Goal: Task Accomplishment & Management: Complete application form

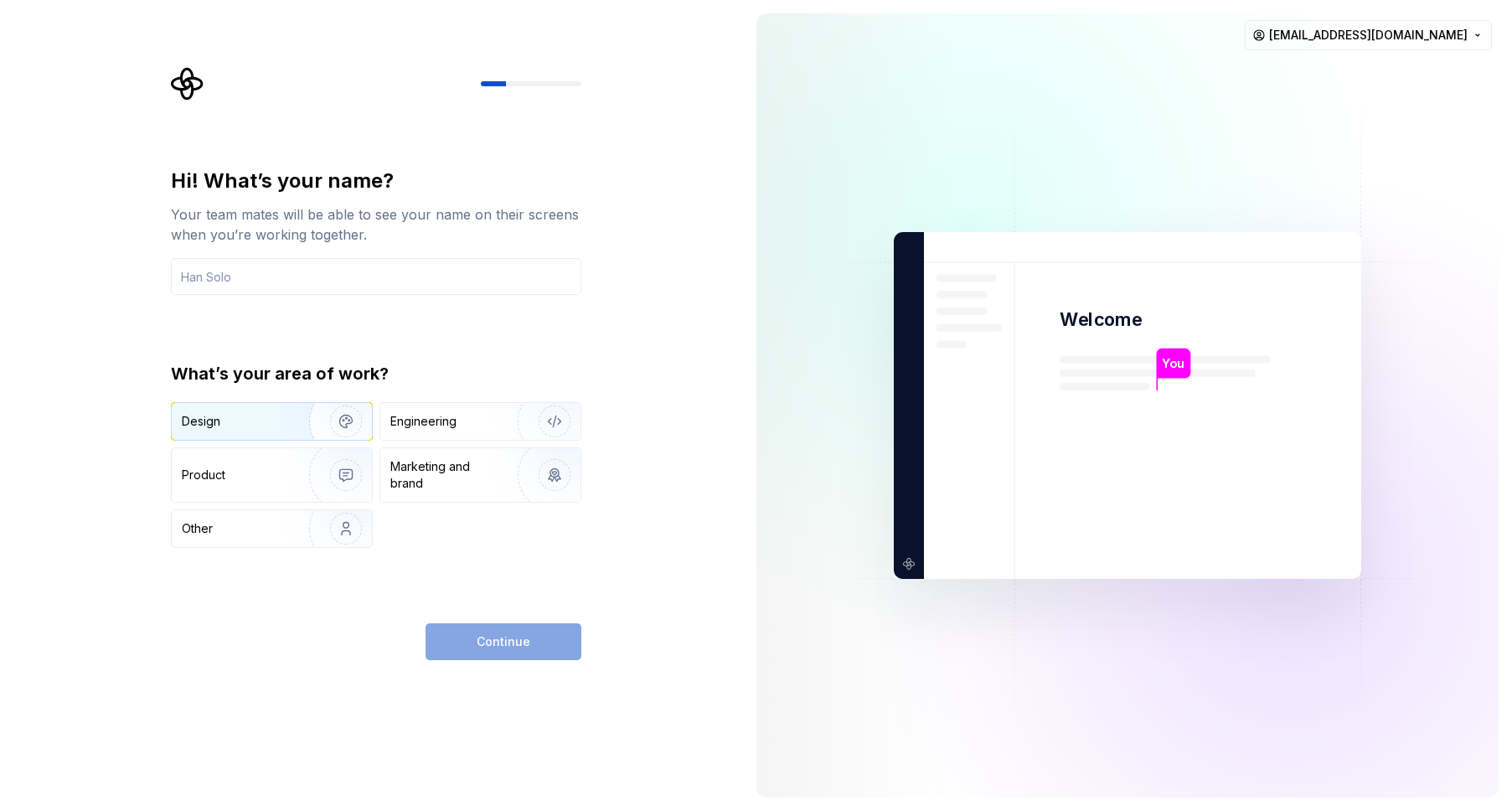
click at [291, 433] on img "button" at bounding box center [335, 420] width 107 height 112
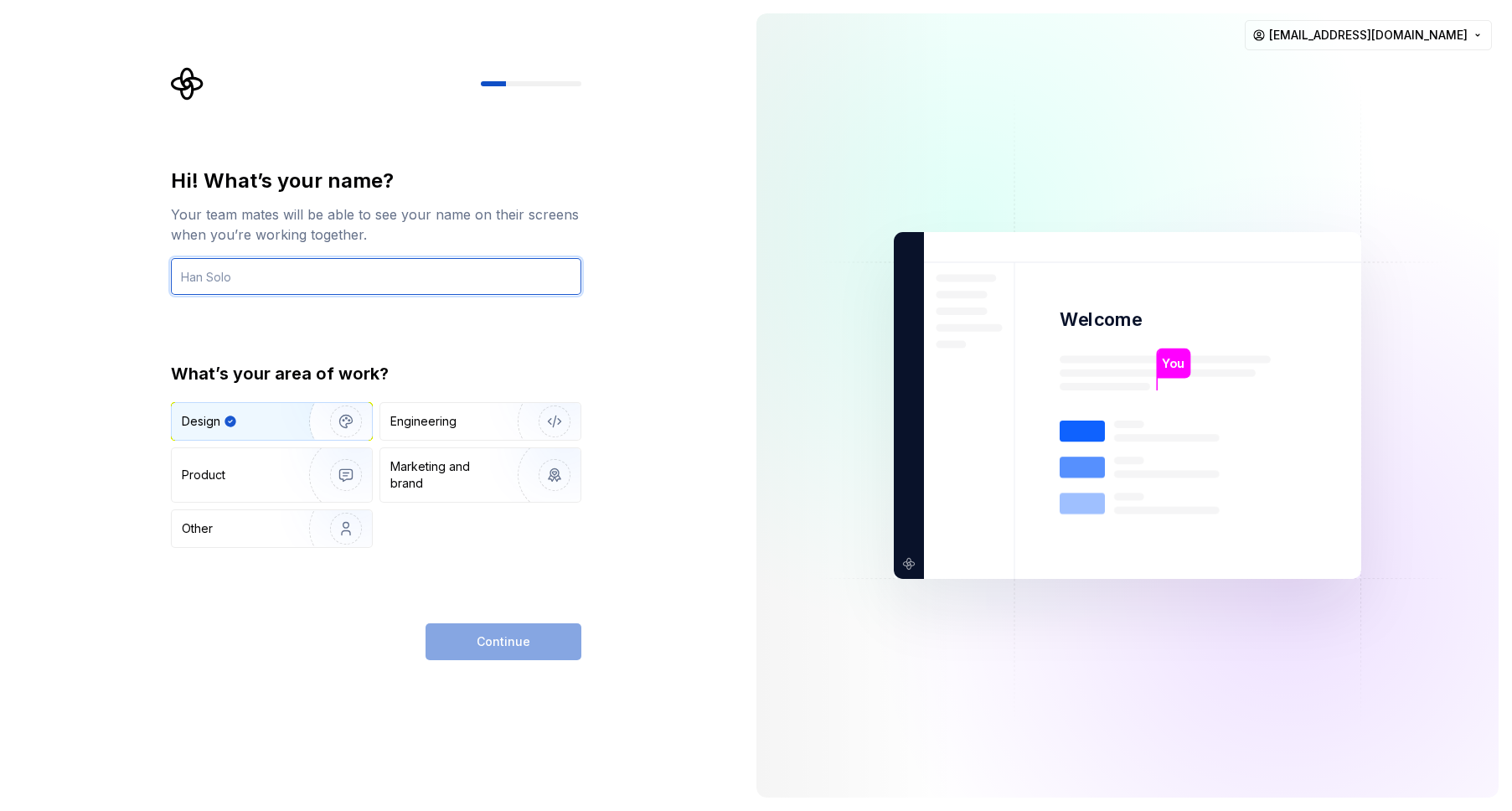
click at [288, 284] on input "text" at bounding box center [375, 276] width 411 height 36
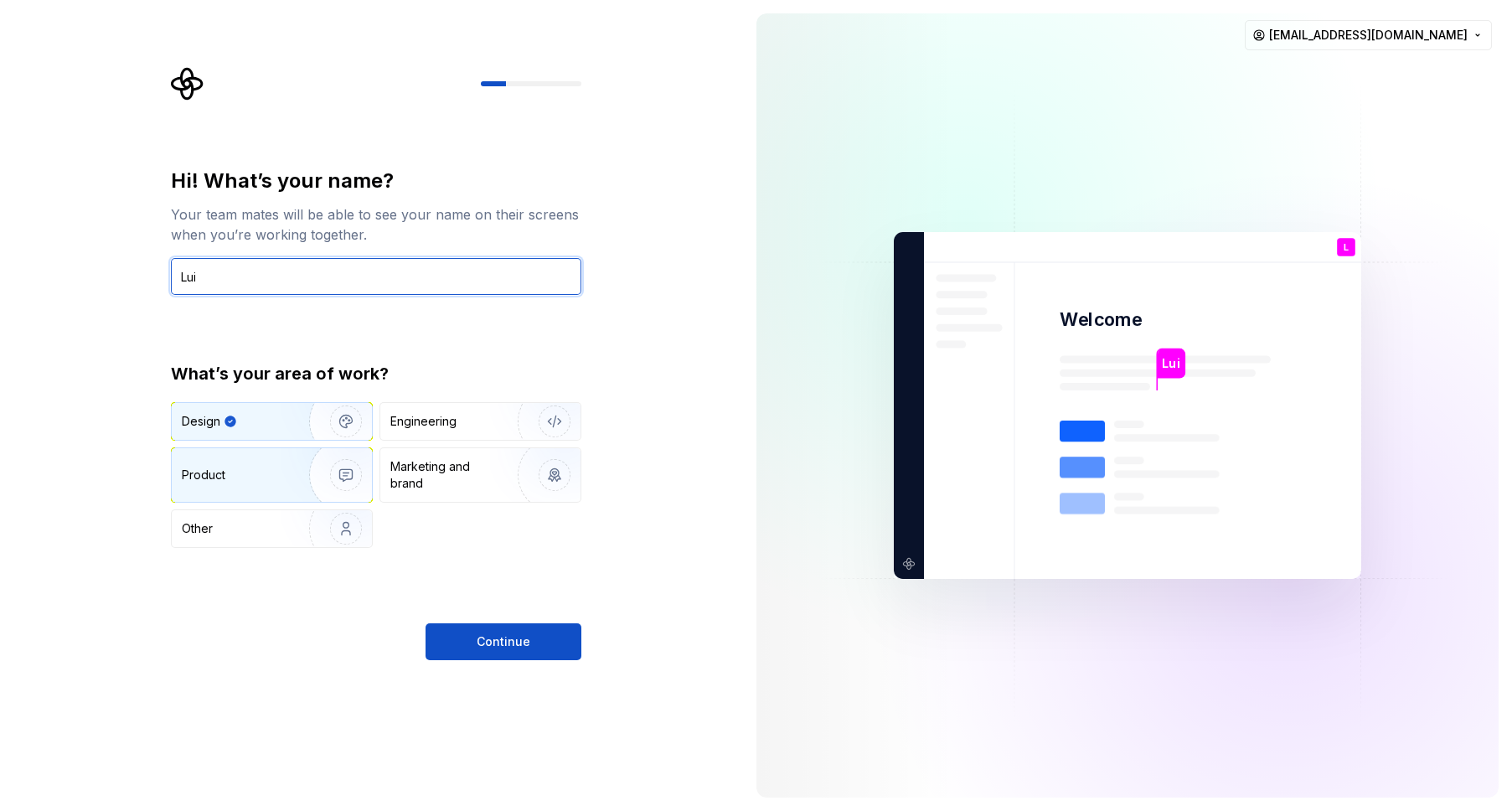
type input "Lui"
click at [224, 485] on div "Product" at bounding box center [271, 475] width 200 height 54
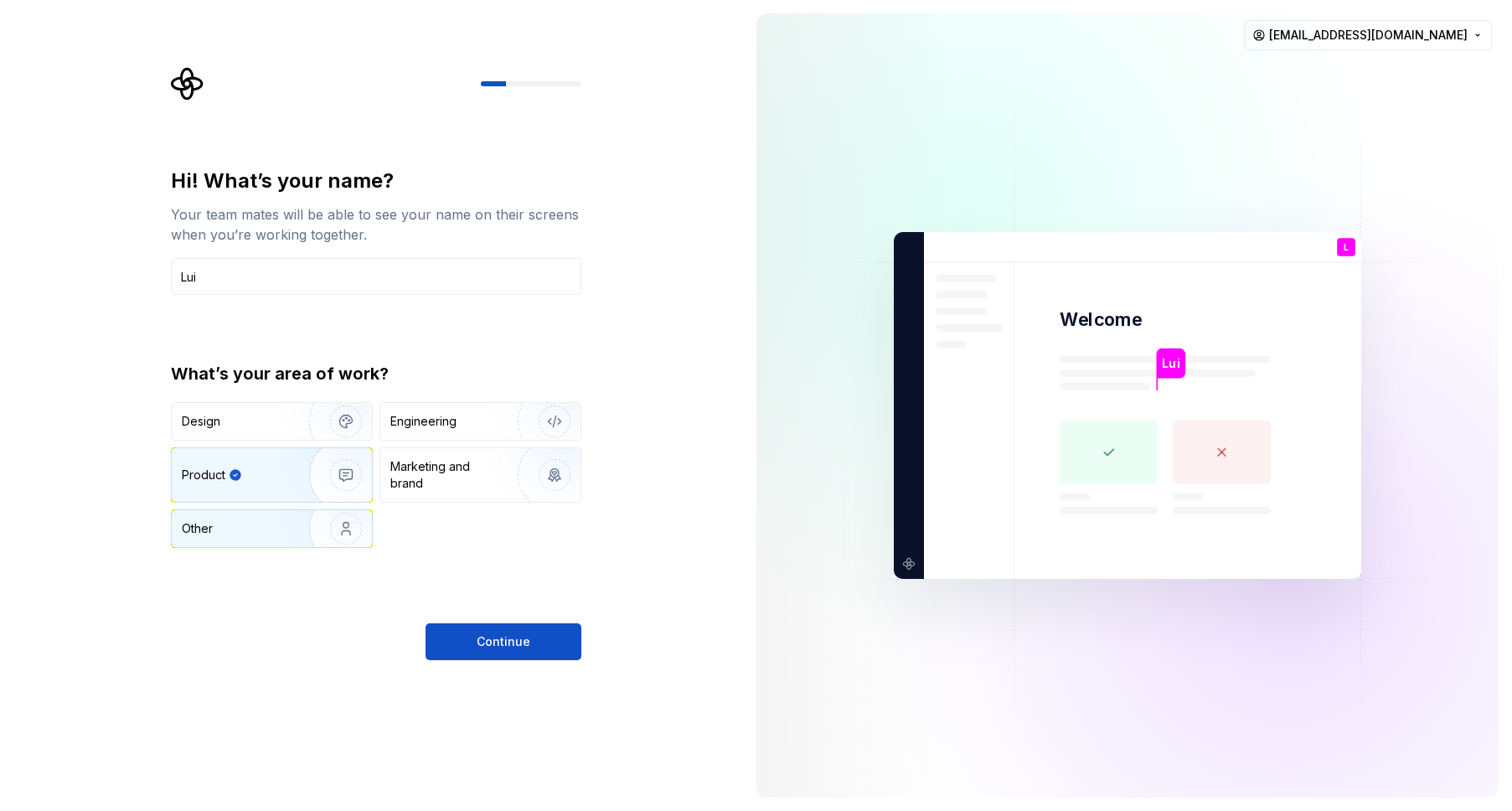
click at [229, 520] on div "Other" at bounding box center [231, 528] width 98 height 16
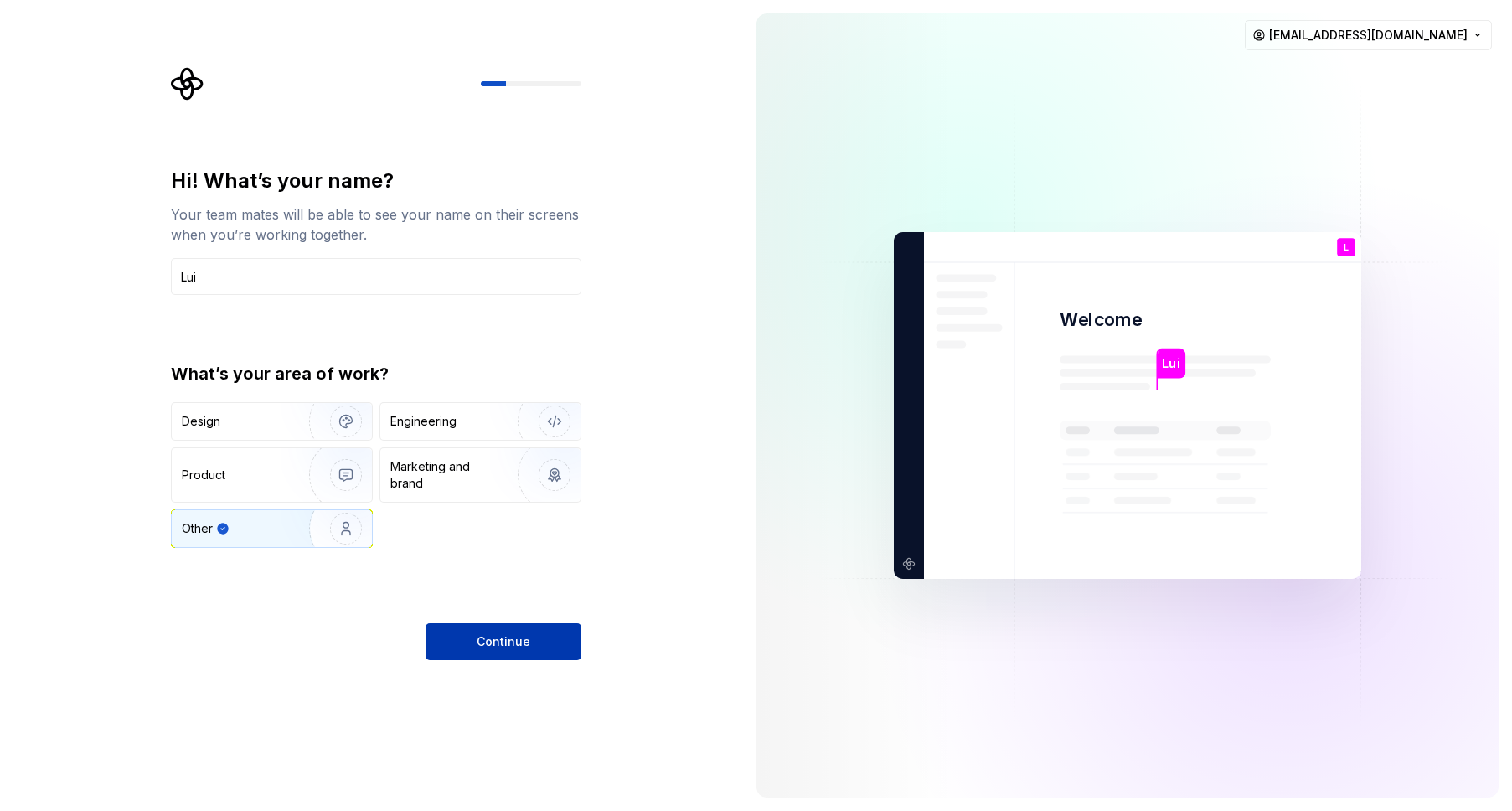
click at [502, 640] on span "Continue" at bounding box center [504, 641] width 54 height 16
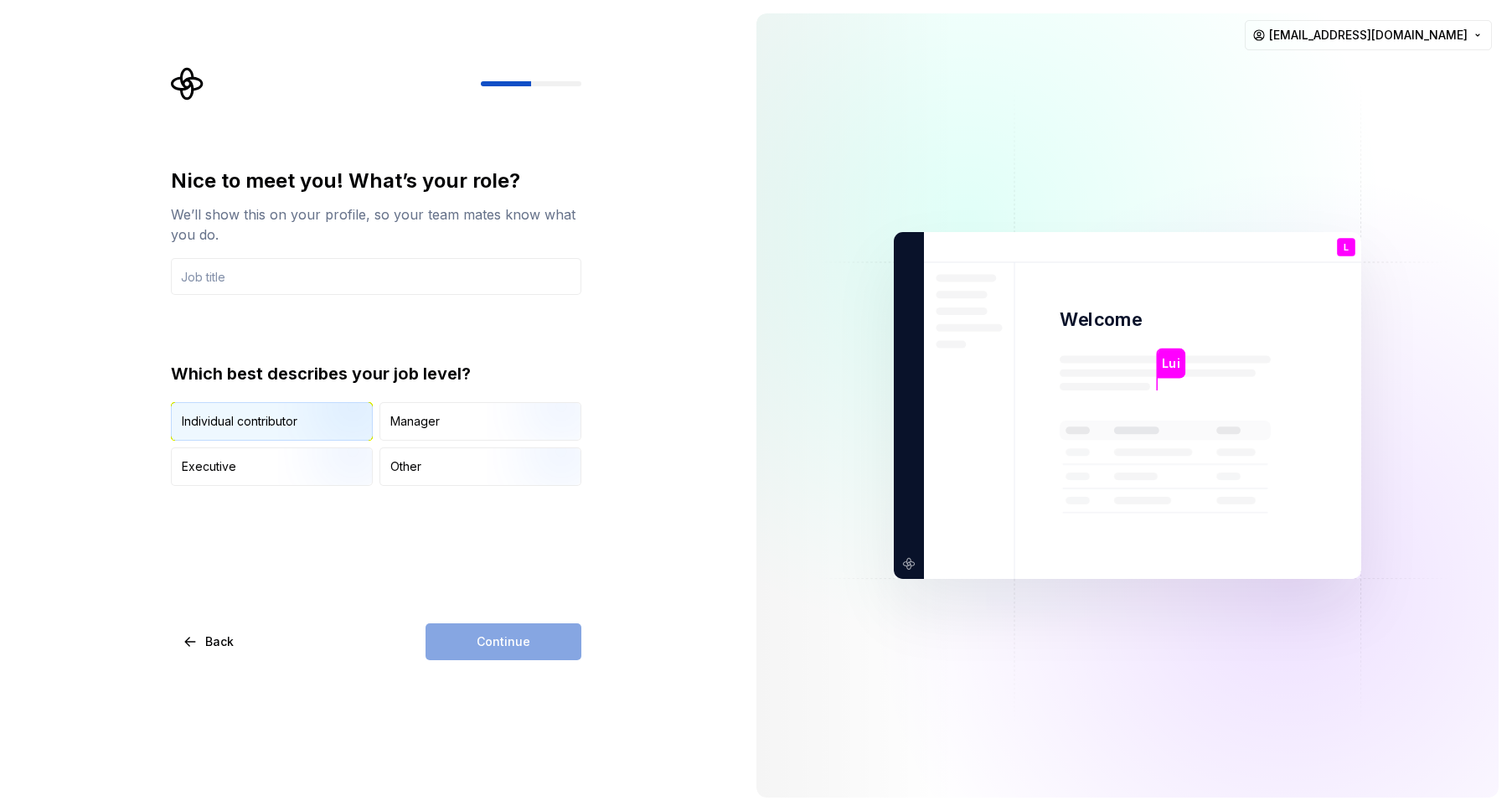
click at [299, 419] on img "button" at bounding box center [331, 441] width 107 height 112
click at [286, 280] on input "text" at bounding box center [375, 276] width 411 height 36
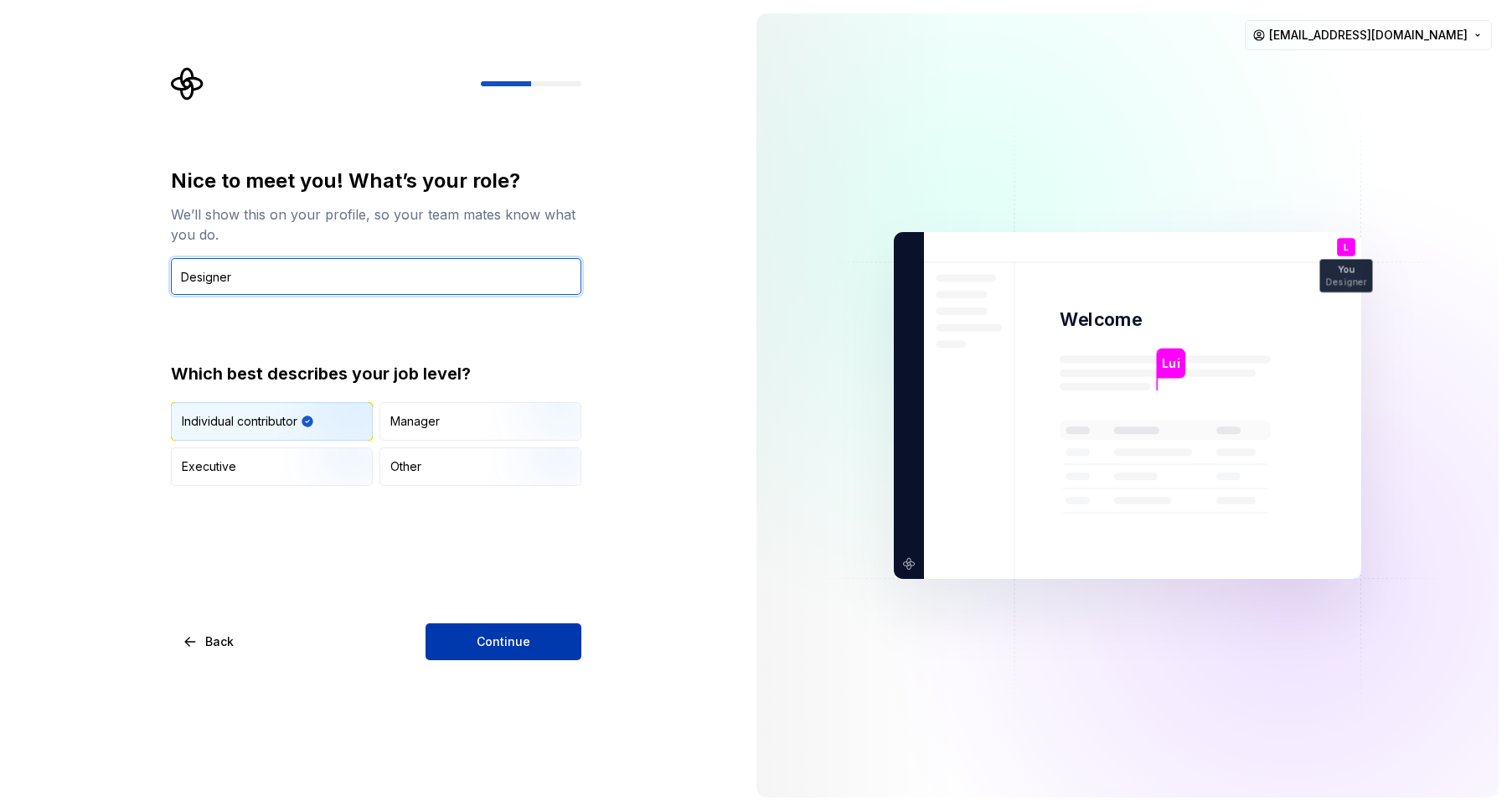
type input "Designer"
click at [476, 639] on button "Continue" at bounding box center [503, 642] width 156 height 36
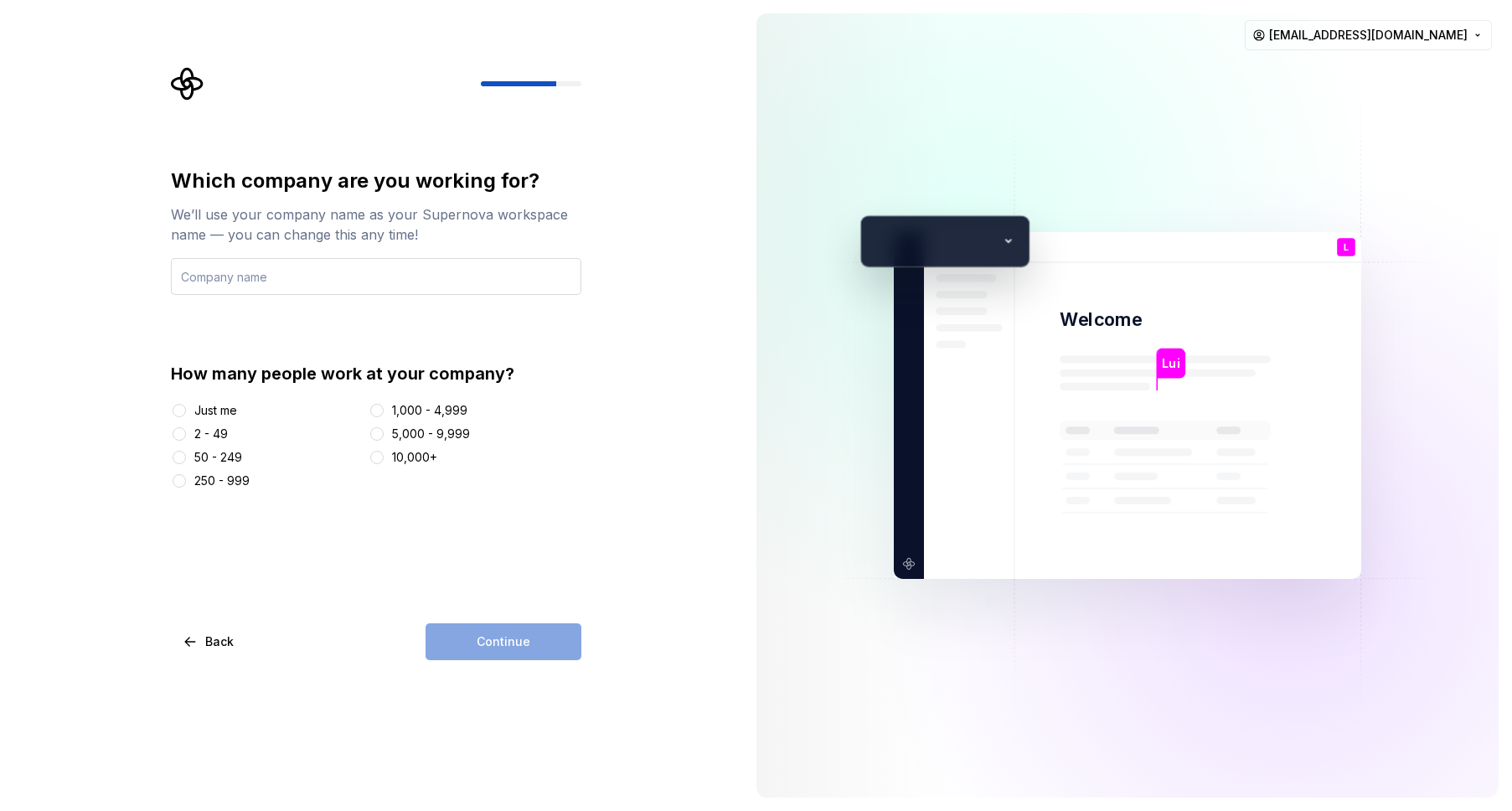
click at [305, 278] on input "text" at bounding box center [375, 276] width 411 height 36
type input "Master guideline"
click at [176, 414] on button "Just me" at bounding box center [179, 411] width 13 height 13
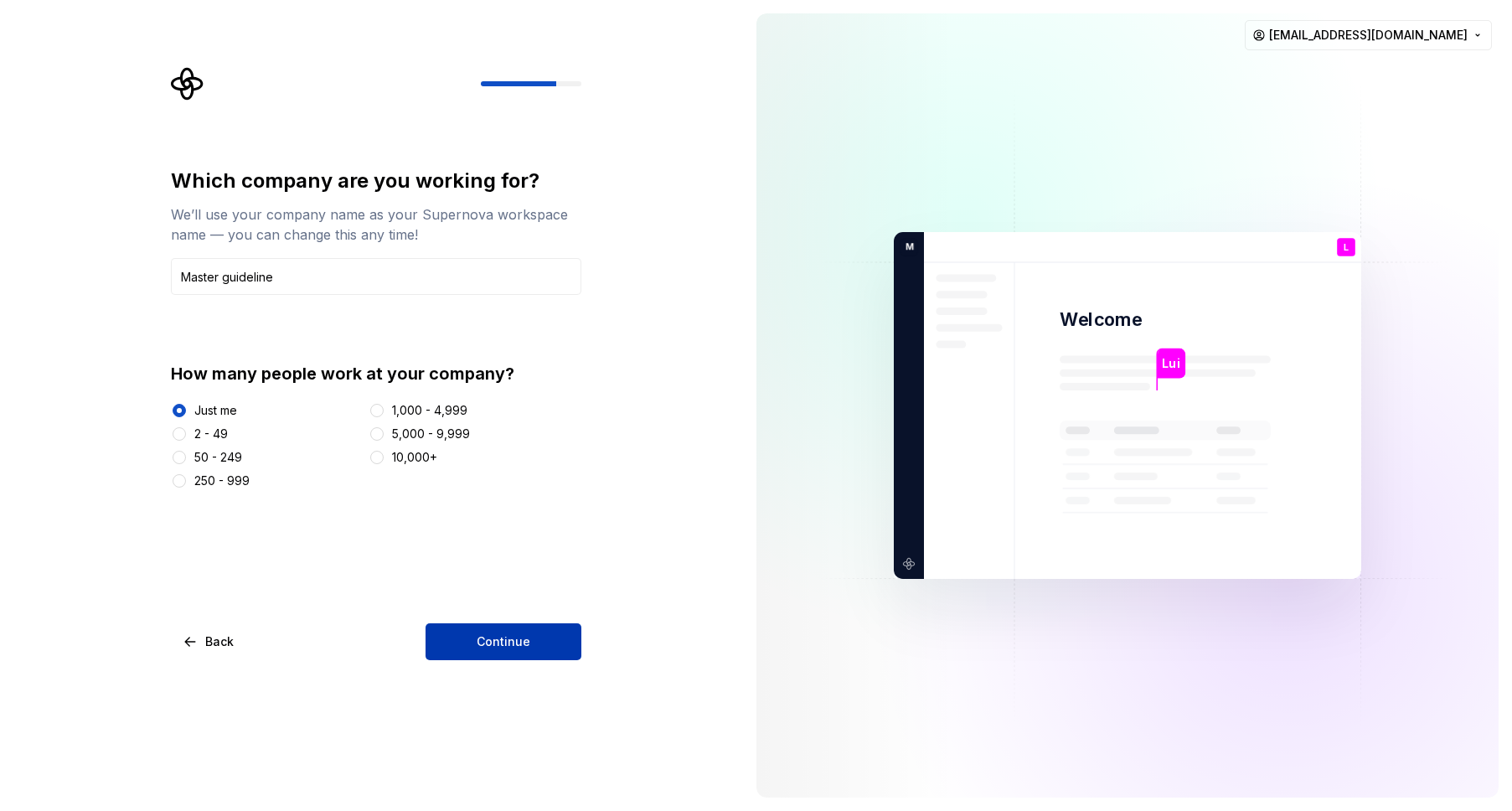
click at [480, 640] on span "Continue" at bounding box center [504, 641] width 54 height 16
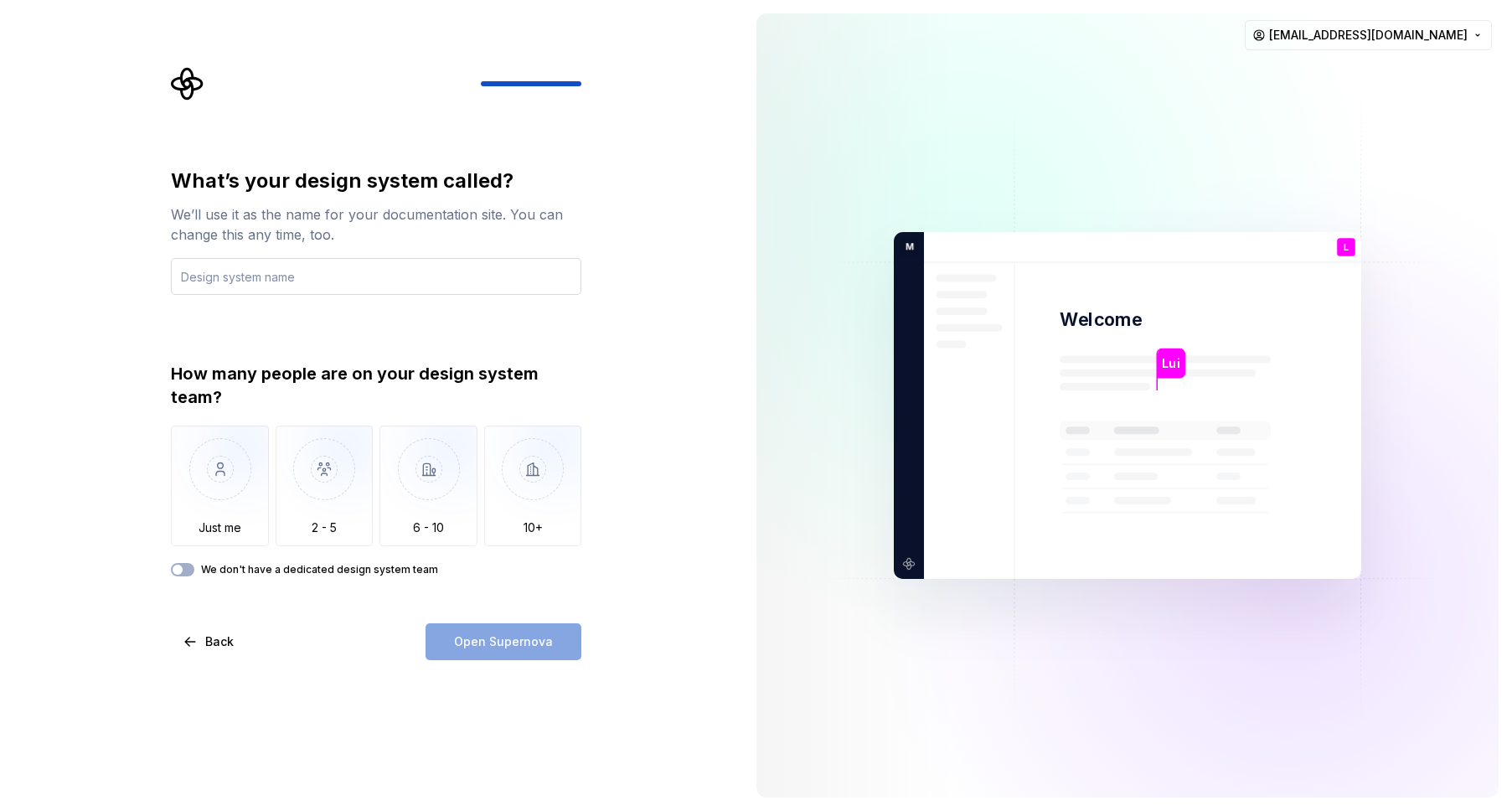
click at [377, 272] on input "text" at bounding box center [375, 276] width 411 height 36
type input "M"
type input "Root"
click at [227, 497] on img "button" at bounding box center [219, 481] width 98 height 112
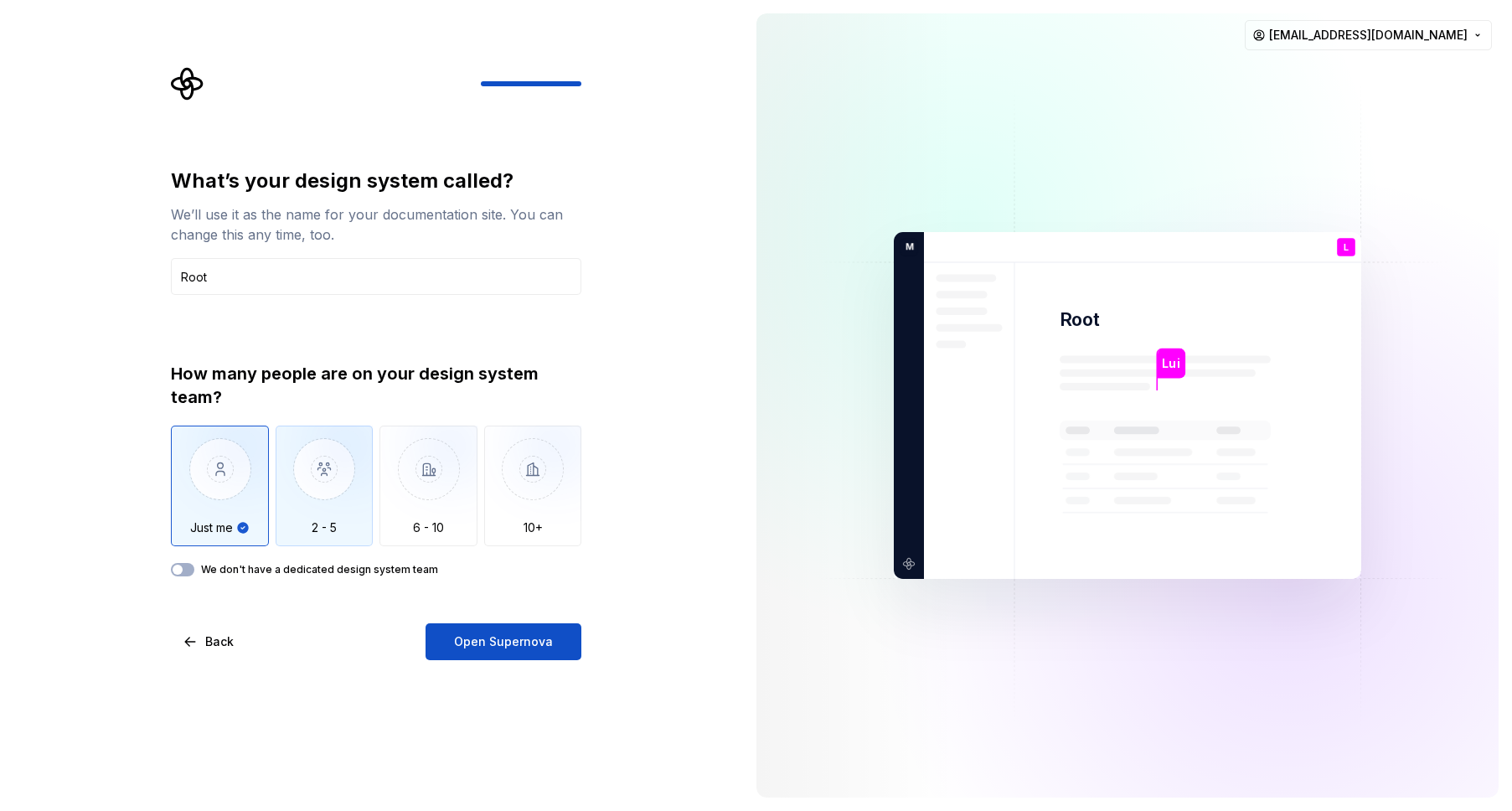
click at [340, 501] on img "button" at bounding box center [325, 481] width 98 height 112
click at [222, 500] on img "button" at bounding box center [219, 481] width 98 height 112
click at [292, 494] on img "button" at bounding box center [325, 481] width 98 height 112
click at [225, 496] on img "button" at bounding box center [219, 481] width 98 height 112
click at [320, 484] on img "button" at bounding box center [325, 481] width 98 height 112
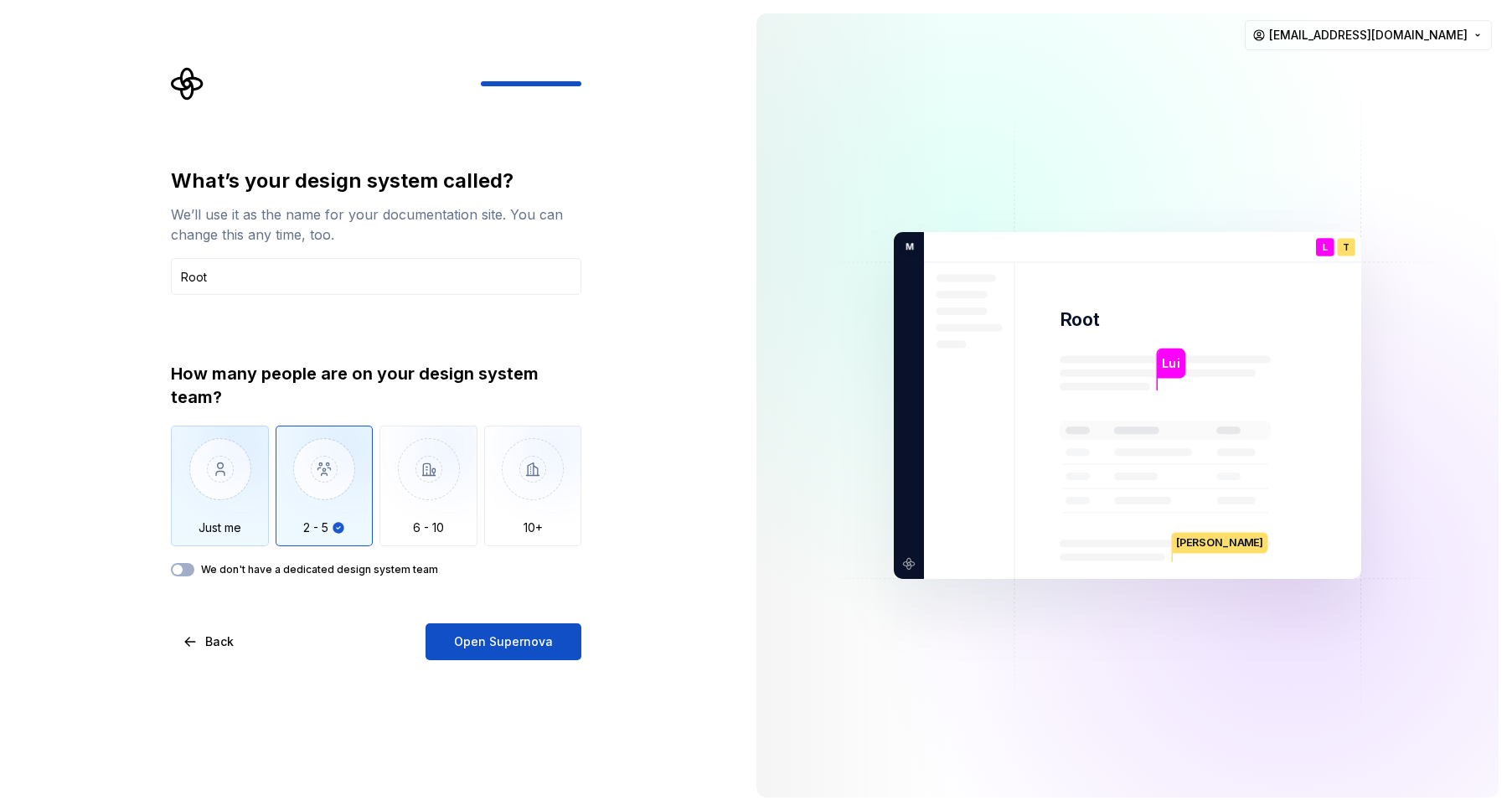
click at [233, 487] on img "button" at bounding box center [219, 481] width 98 height 112
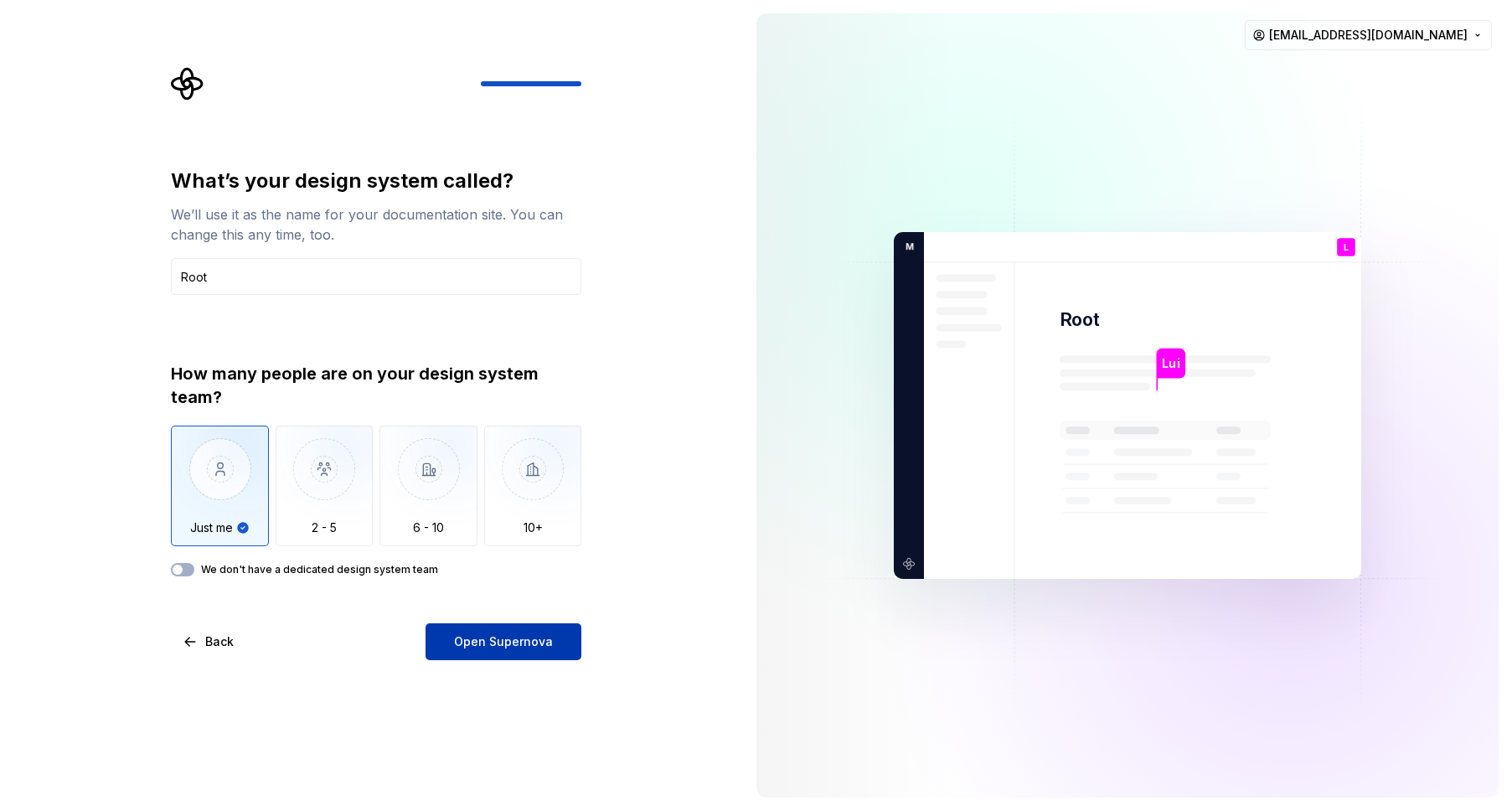
click at [529, 633] on span "Open Supernova" at bounding box center [503, 641] width 99 height 16
click at [1361, 40] on html "What’s your design system called? We’ll use it as the name for your documentati…" at bounding box center [756, 405] width 1512 height 811
click at [988, 75] on html "What’s your design system called? We’ll use it as the name for your documentati…" at bounding box center [756, 405] width 1512 height 811
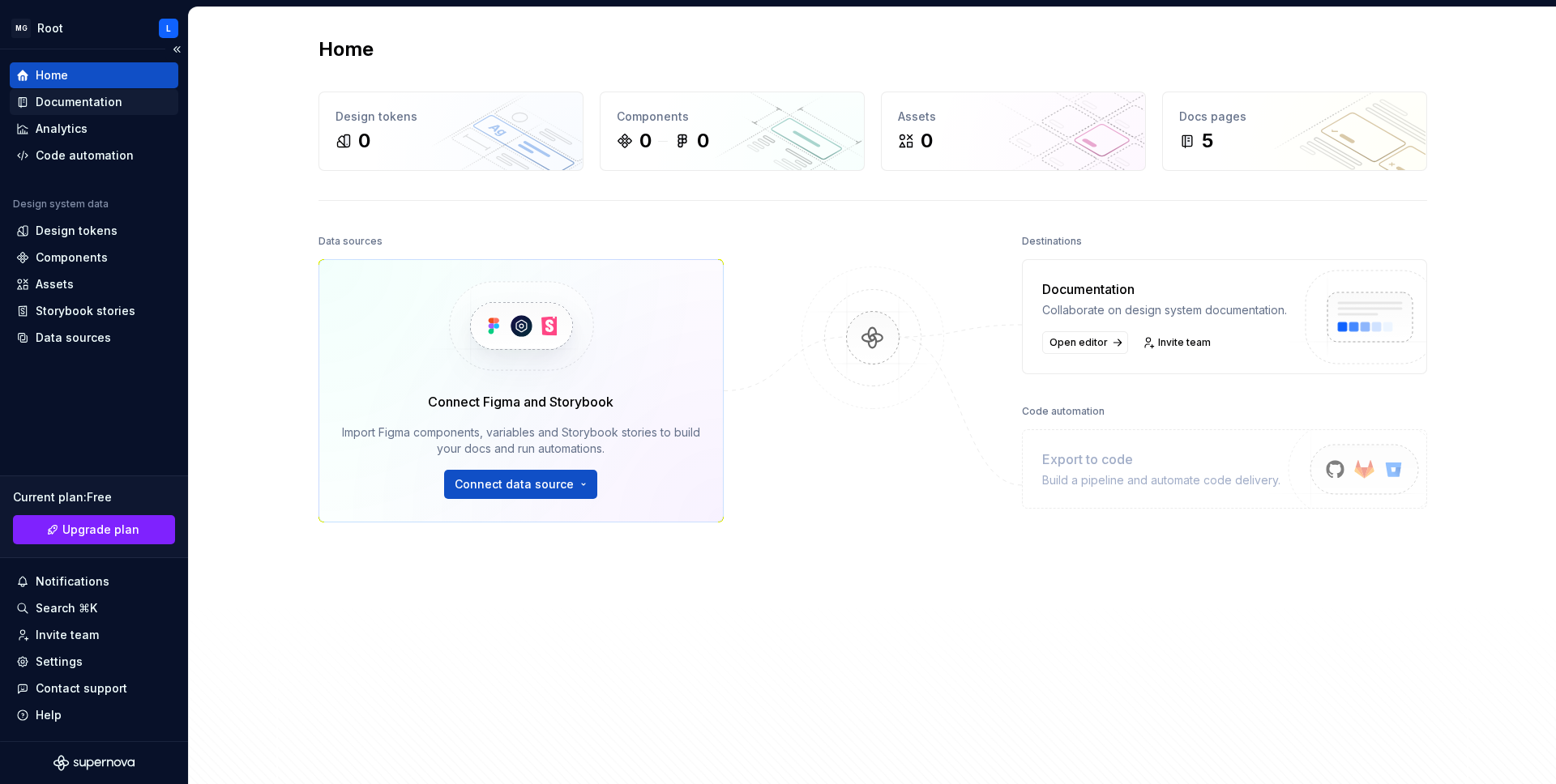
click at [111, 108] on div "Documentation" at bounding box center [79, 101] width 87 height 16
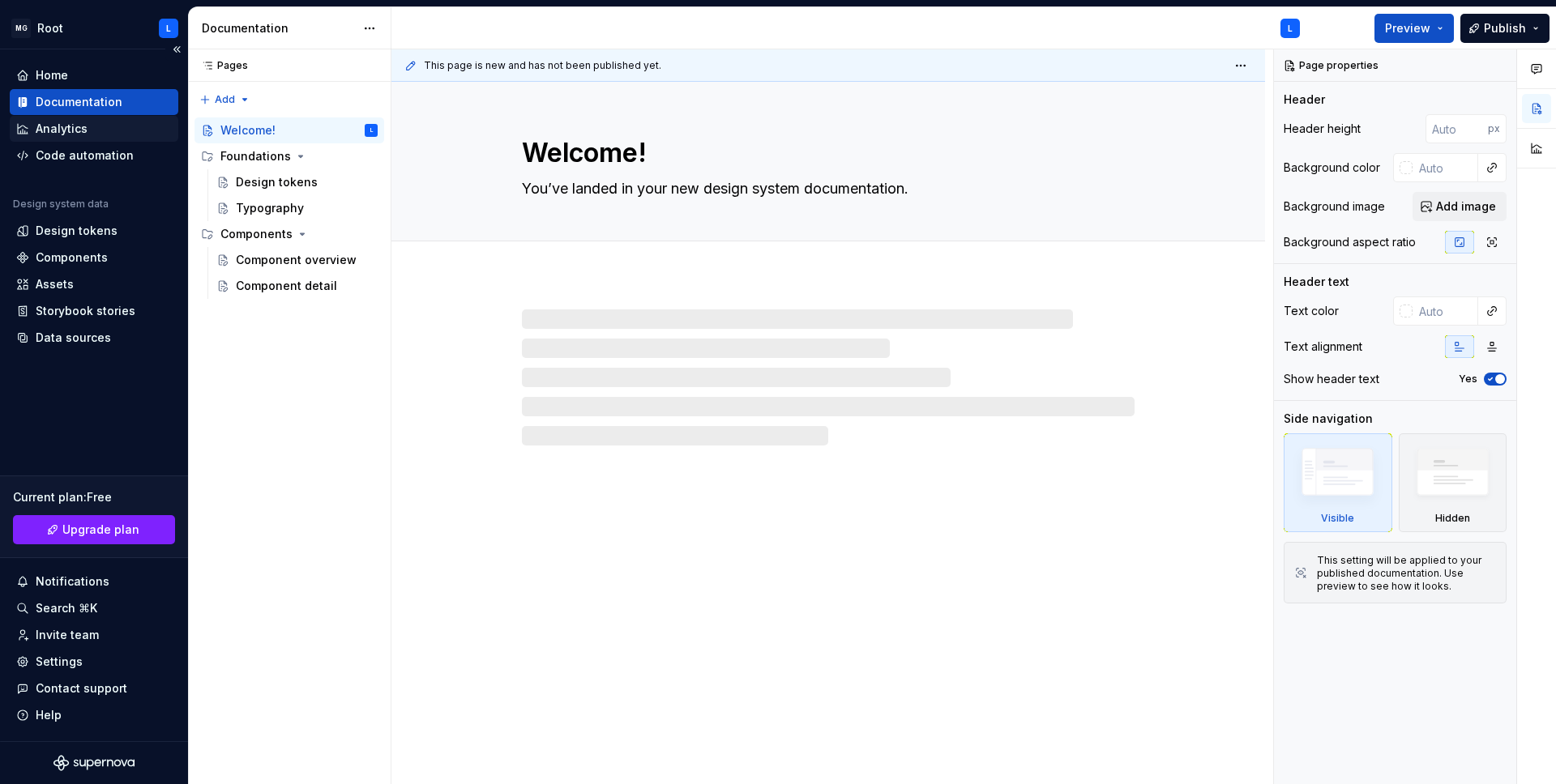
click at [89, 131] on div "Analytics" at bounding box center [94, 128] width 156 height 16
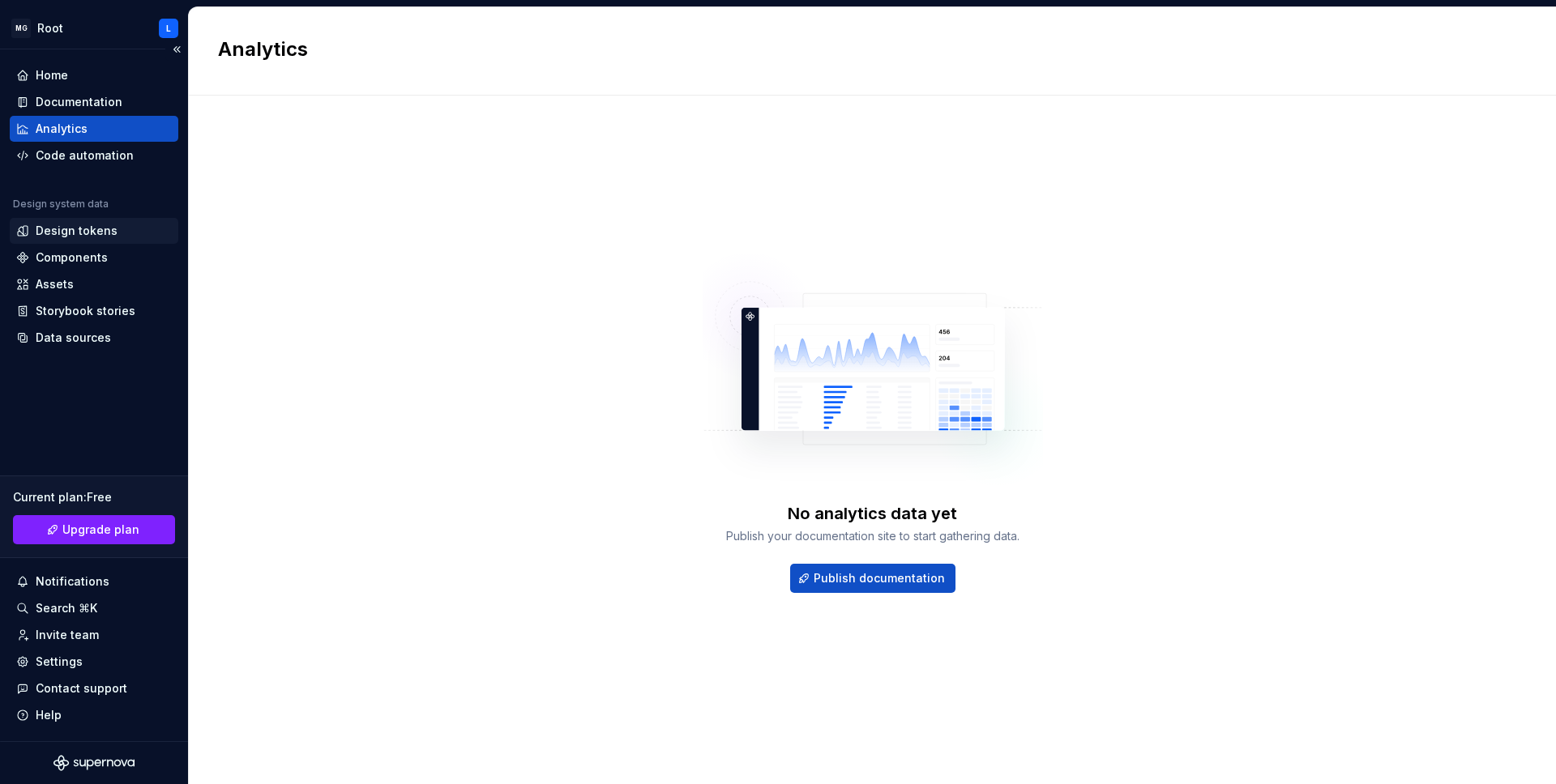
click at [88, 234] on div "Design tokens" at bounding box center [76, 230] width 82 height 16
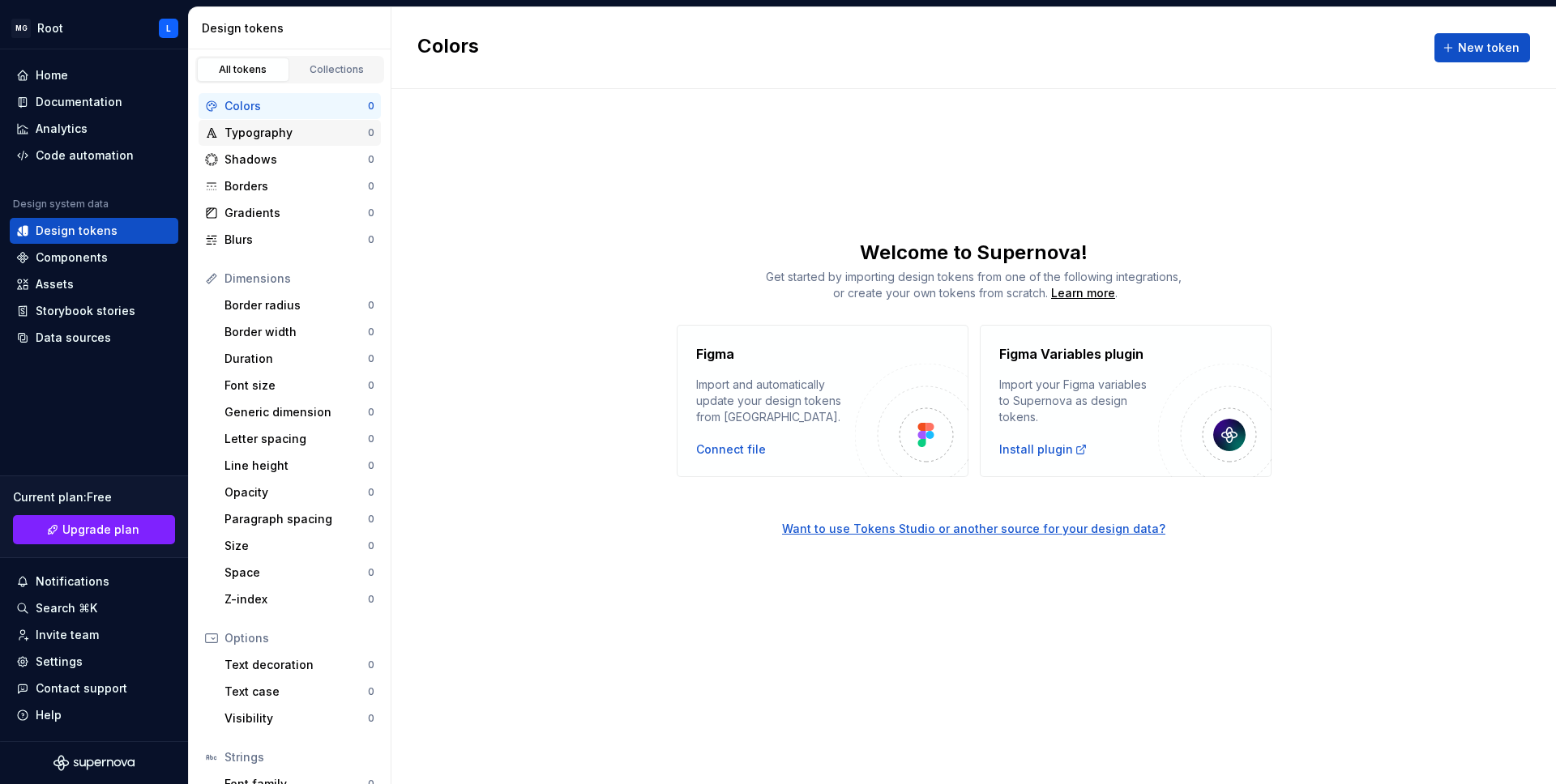
click at [275, 128] on div "Typography" at bounding box center [295, 132] width 144 height 16
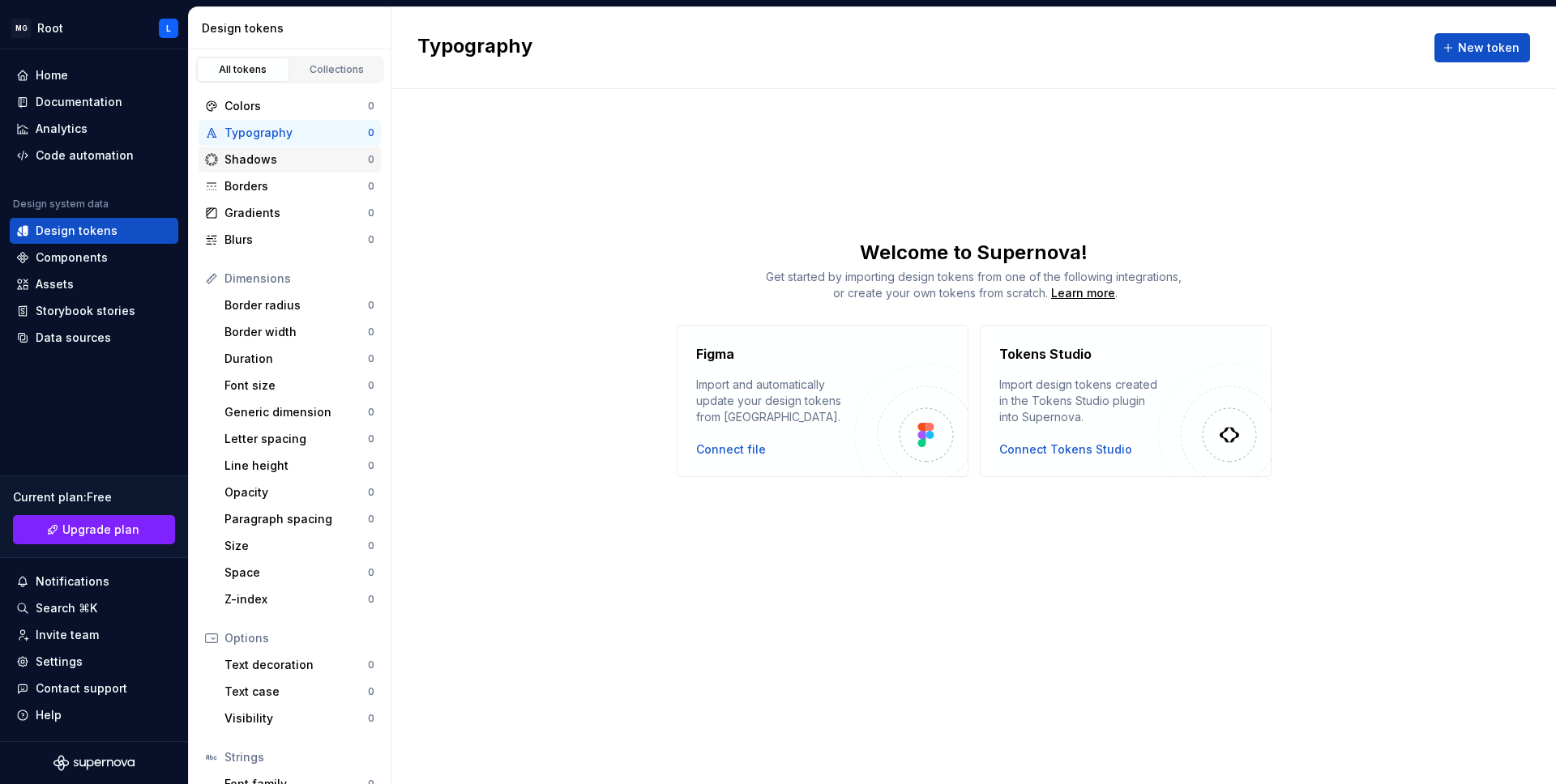
click at [262, 157] on div "Shadows" at bounding box center [295, 159] width 144 height 16
click at [99, 658] on div "Settings" at bounding box center [94, 661] width 156 height 16
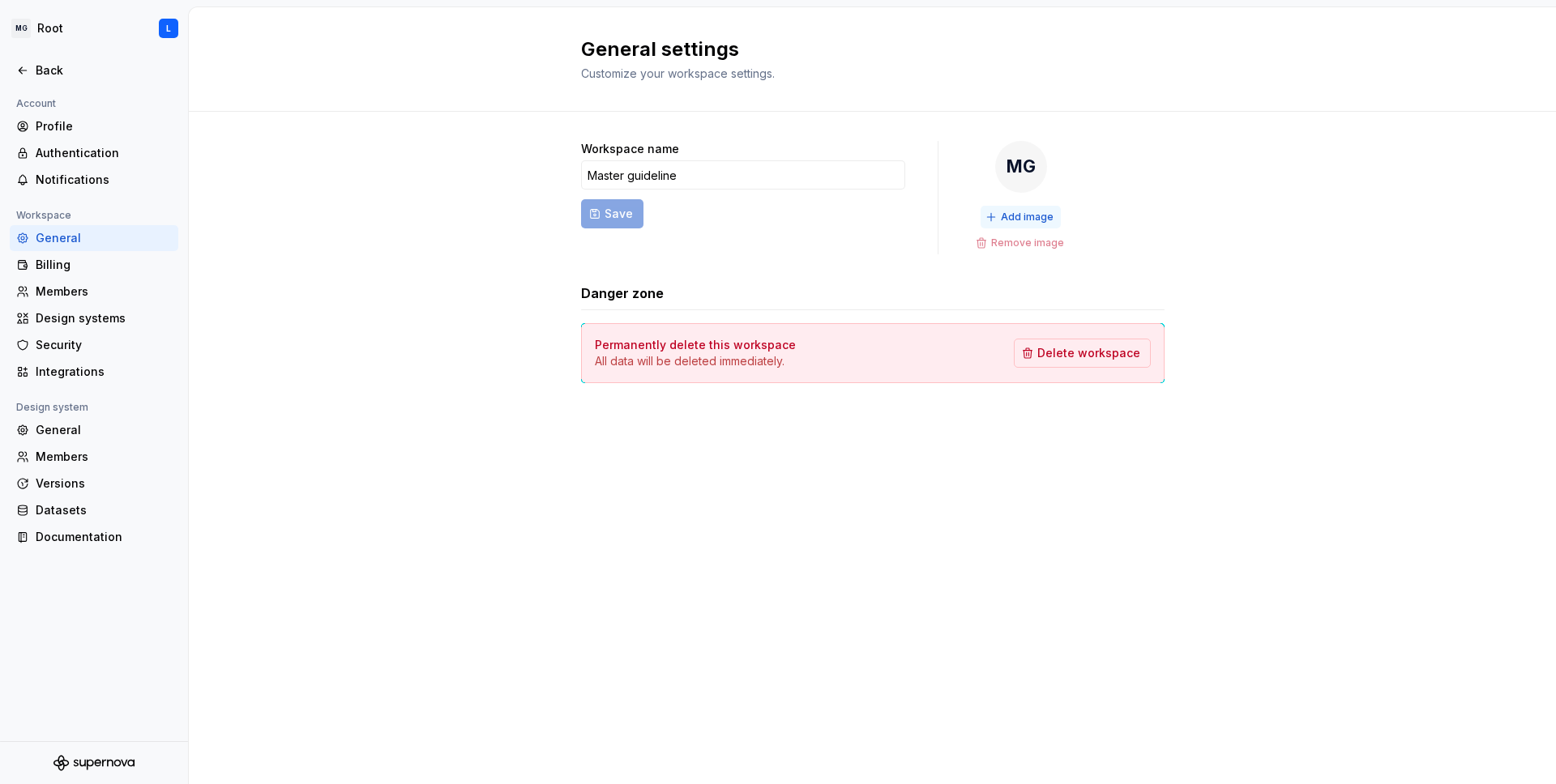
click at [1019, 208] on button "Add image" at bounding box center [1020, 217] width 81 height 22
click at [1016, 212] on span "Change image" at bounding box center [1027, 217] width 69 height 13
click at [95, 256] on div "Billing" at bounding box center [103, 264] width 136 height 16
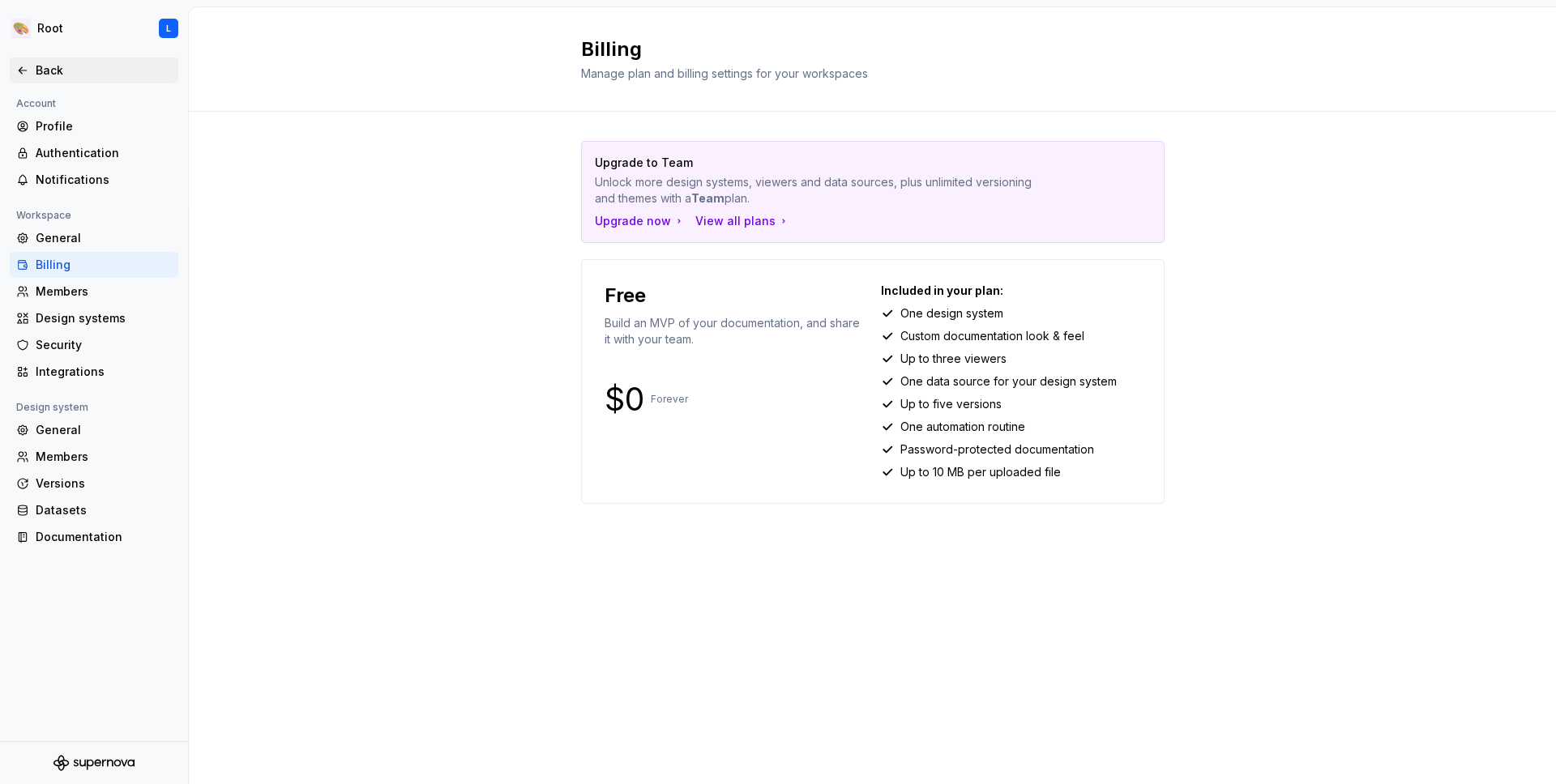
click at [80, 70] on div "Back" at bounding box center [103, 69] width 136 height 16
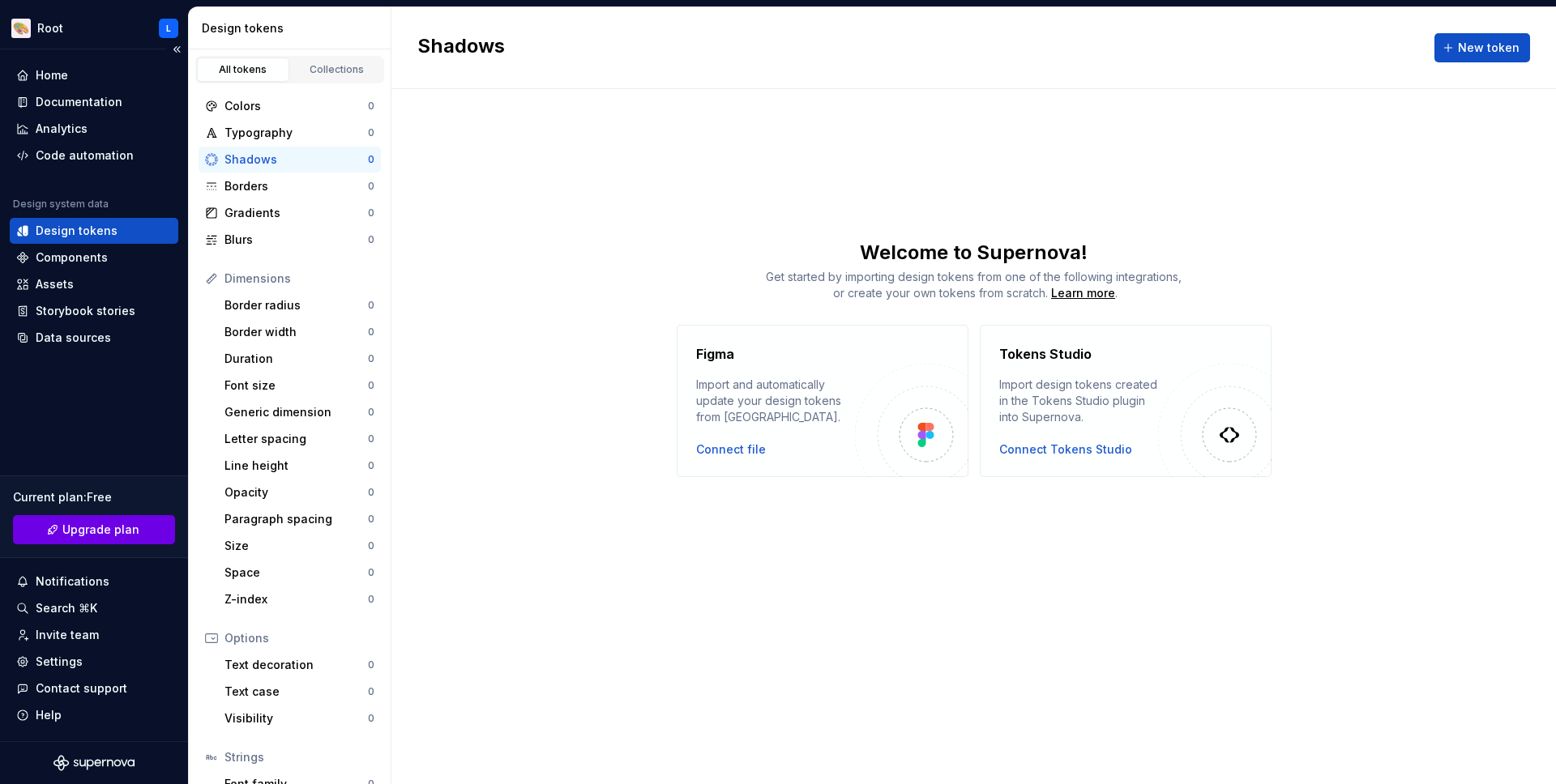
click at [89, 527] on span "Upgrade plan" at bounding box center [100, 529] width 77 height 16
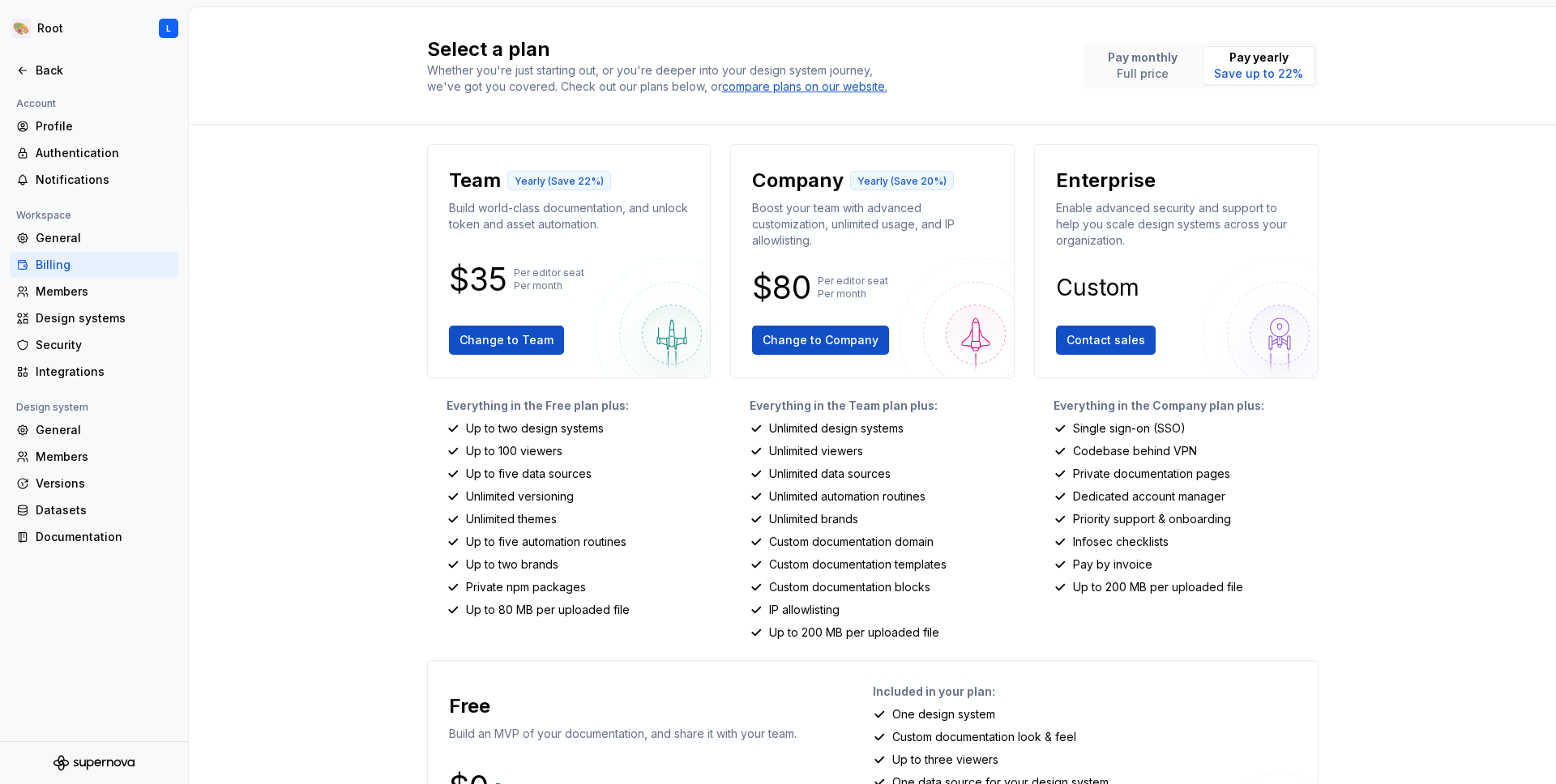
scroll to position [9, 0]
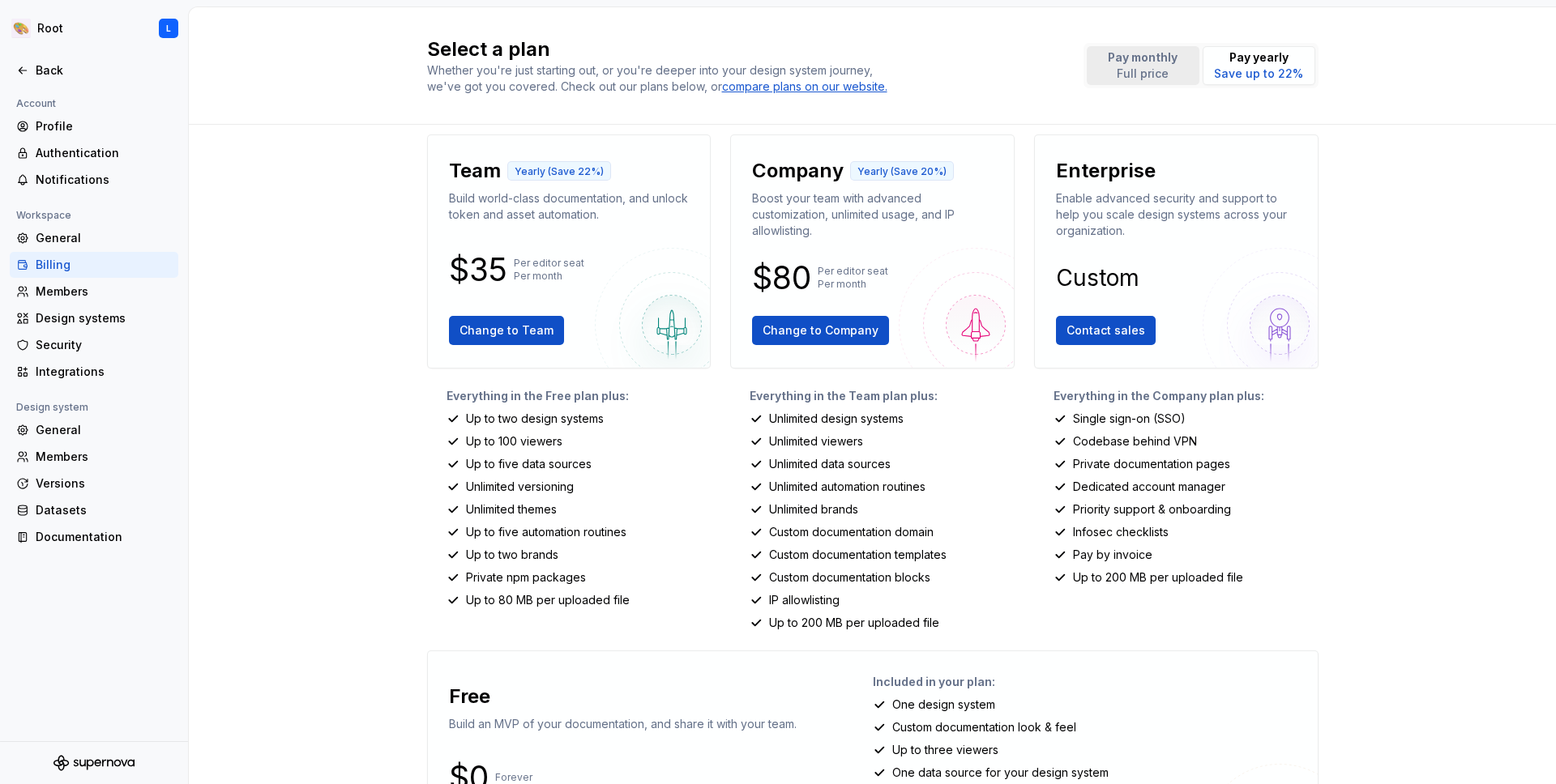
click at [1113, 68] on p "Full price" at bounding box center [1142, 73] width 69 height 16
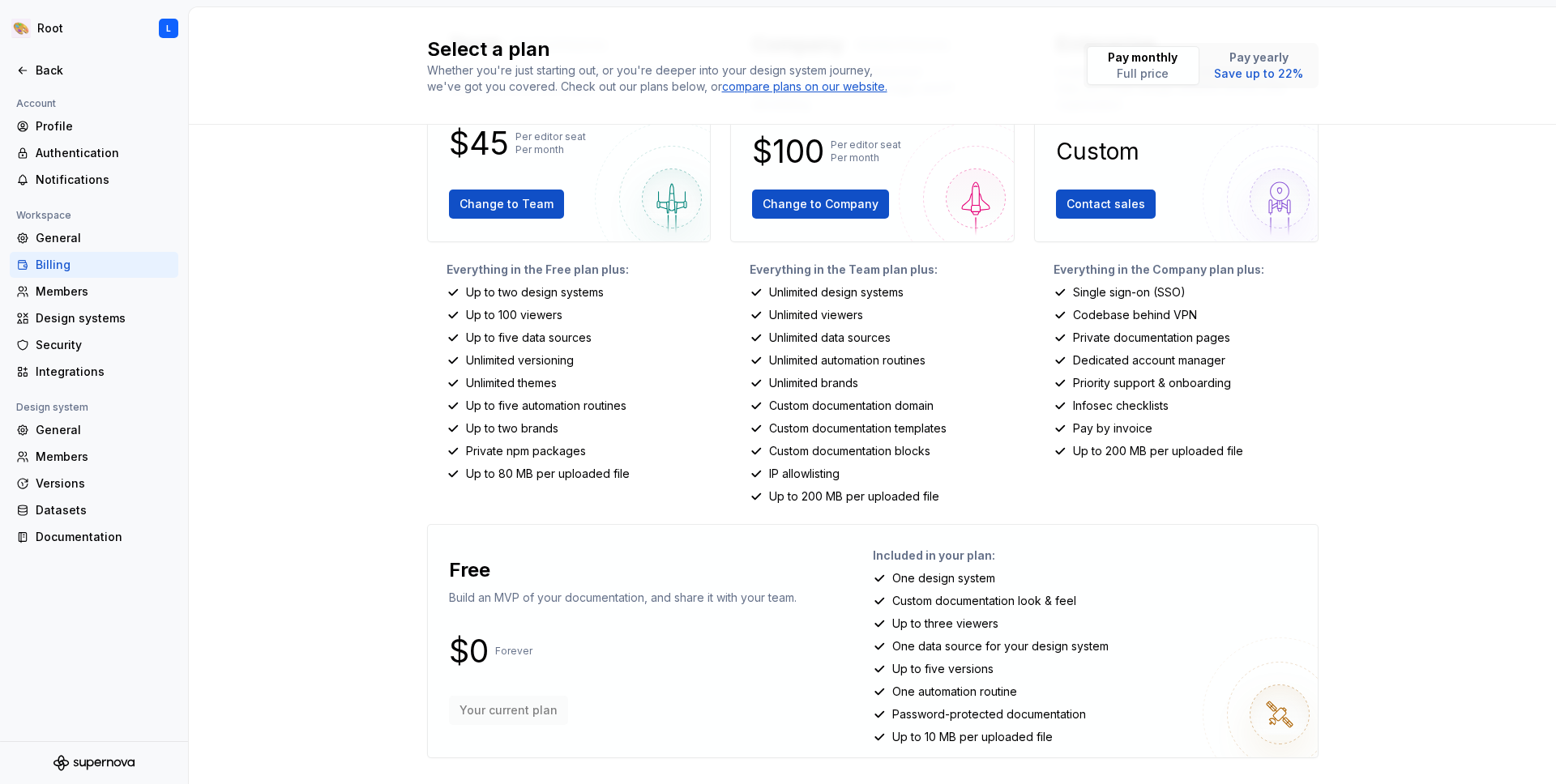
scroll to position [0, 0]
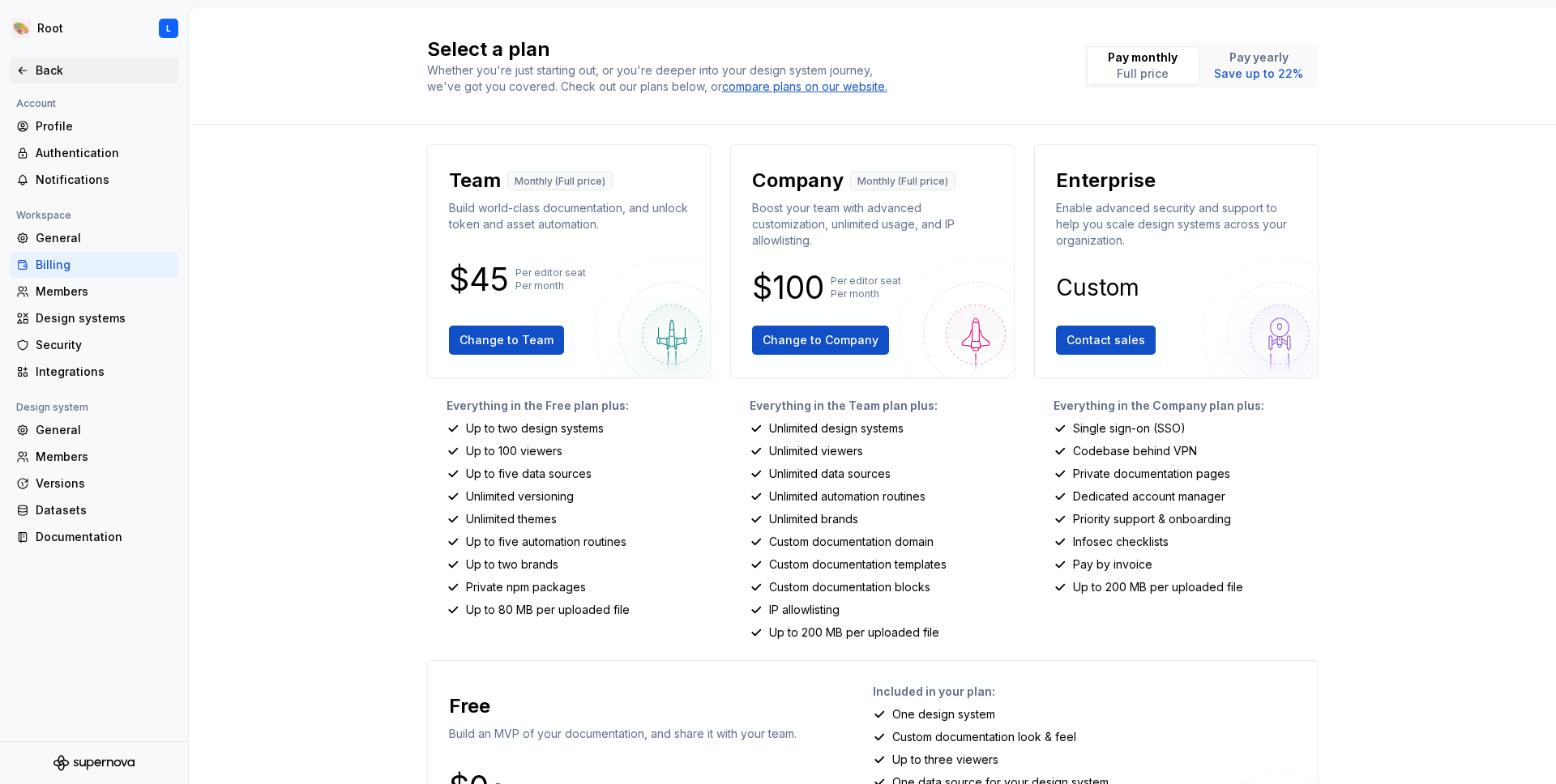
click at [55, 62] on div "Back" at bounding box center [103, 69] width 136 height 16
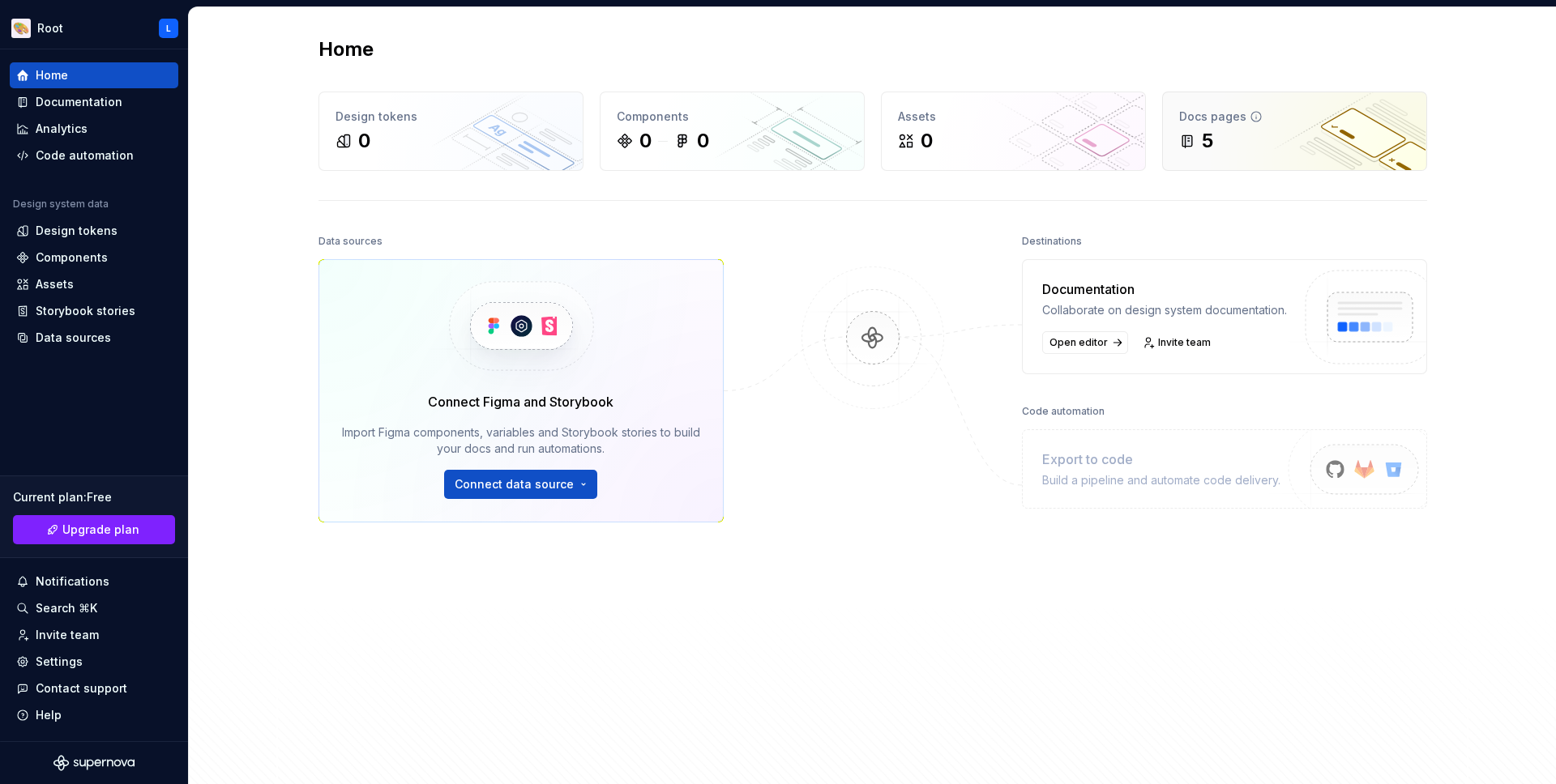
click at [1202, 143] on div "5" at bounding box center [1207, 141] width 11 height 26
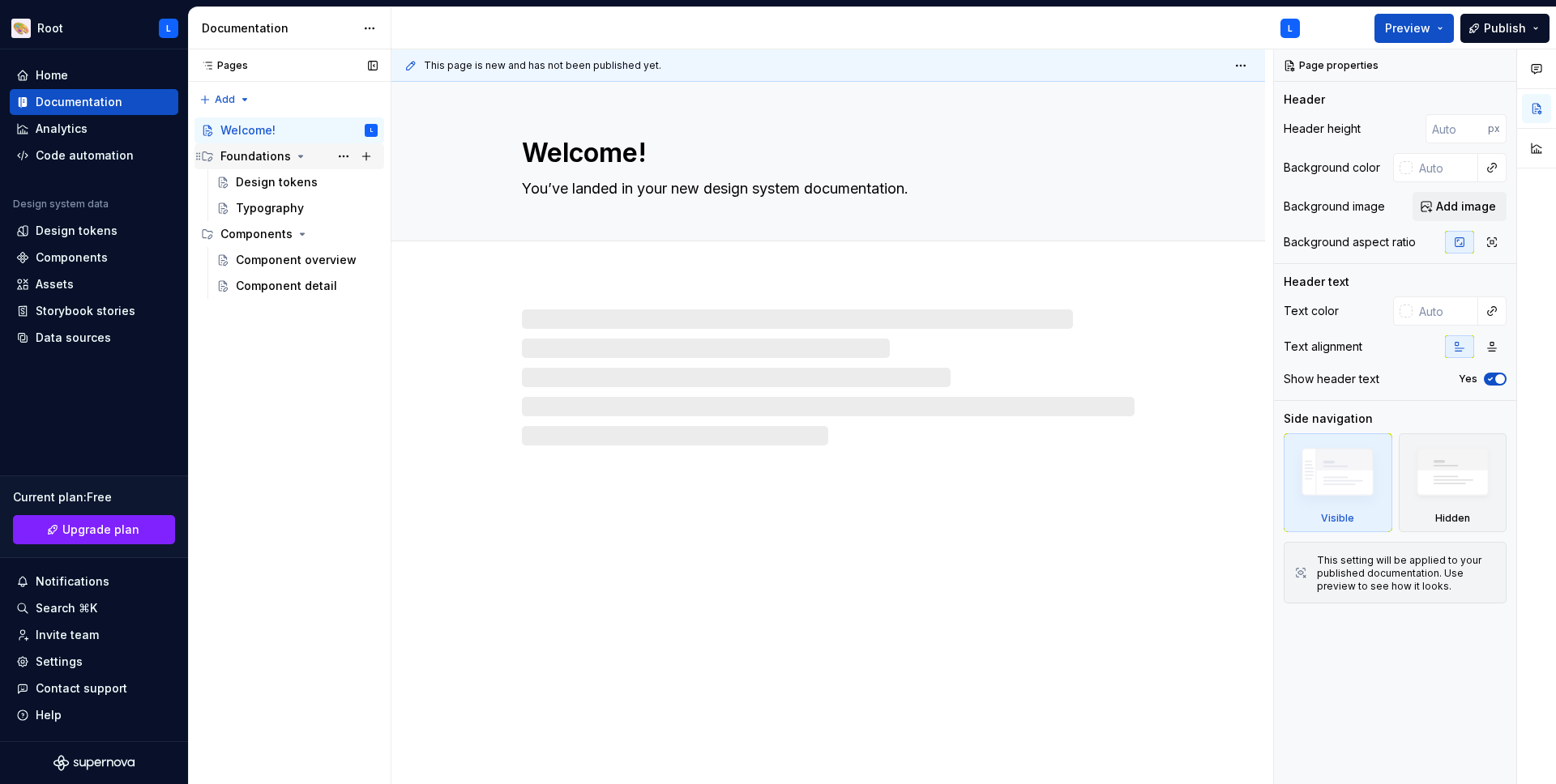
click at [258, 163] on div "Foundations" at bounding box center [256, 156] width 70 height 16
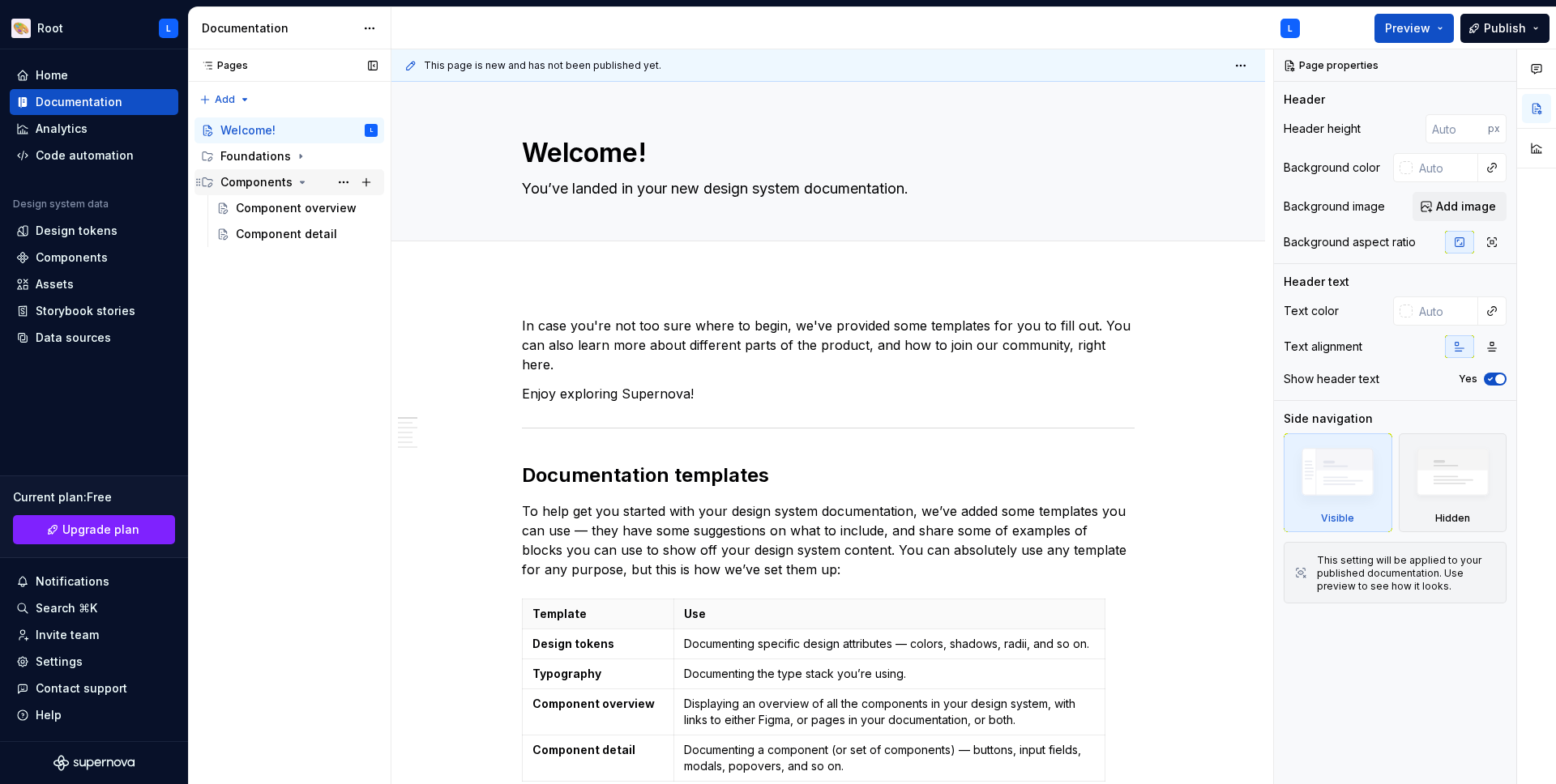
click at [292, 177] on div "Components" at bounding box center [299, 182] width 157 height 22
click at [295, 181] on icon "Page tree" at bounding box center [302, 182] width 13 height 13
click at [325, 217] on div "Component overview" at bounding box center [307, 208] width 142 height 22
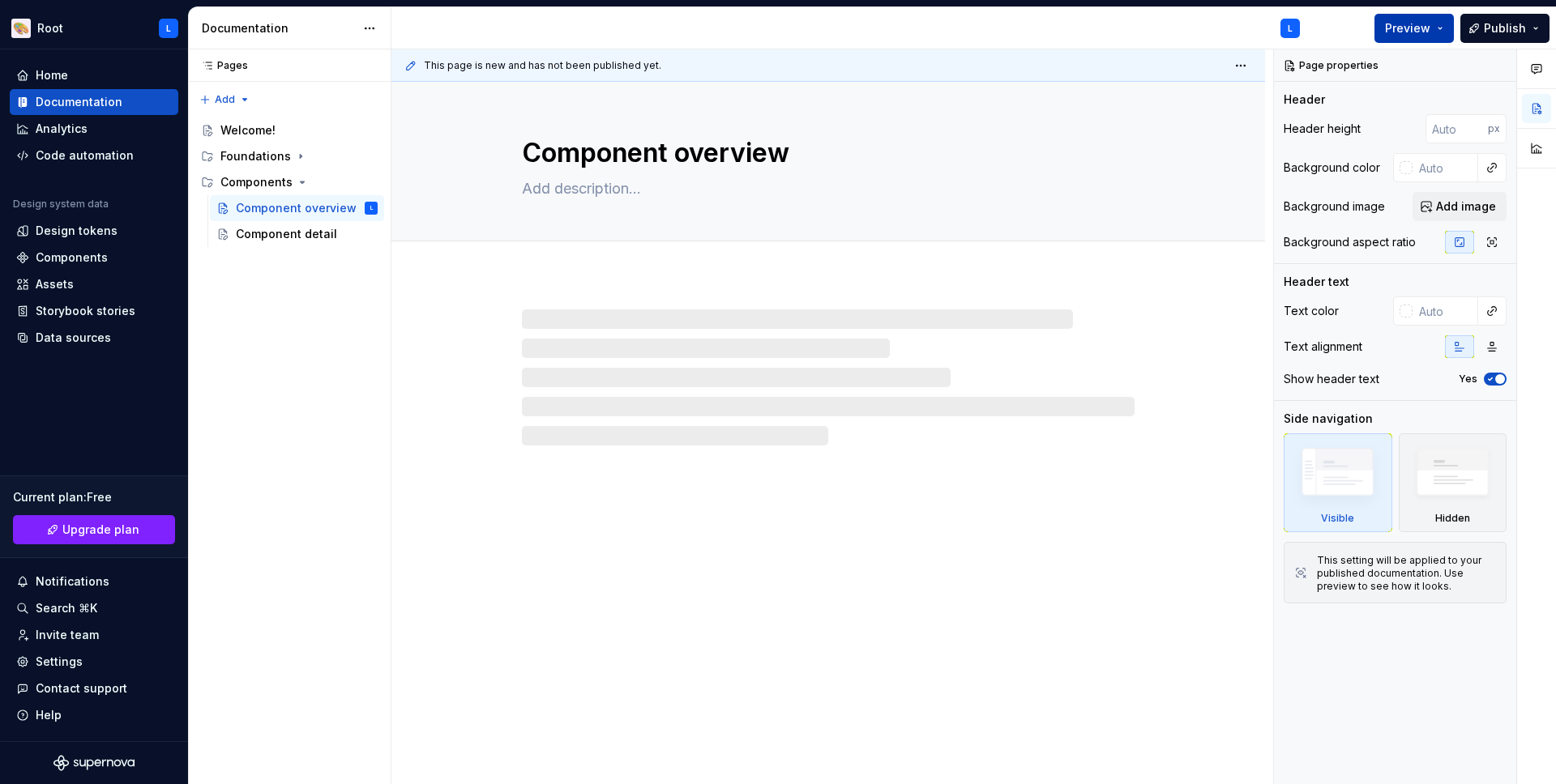
click at [1387, 29] on button "Preview" at bounding box center [1414, 28] width 80 height 29
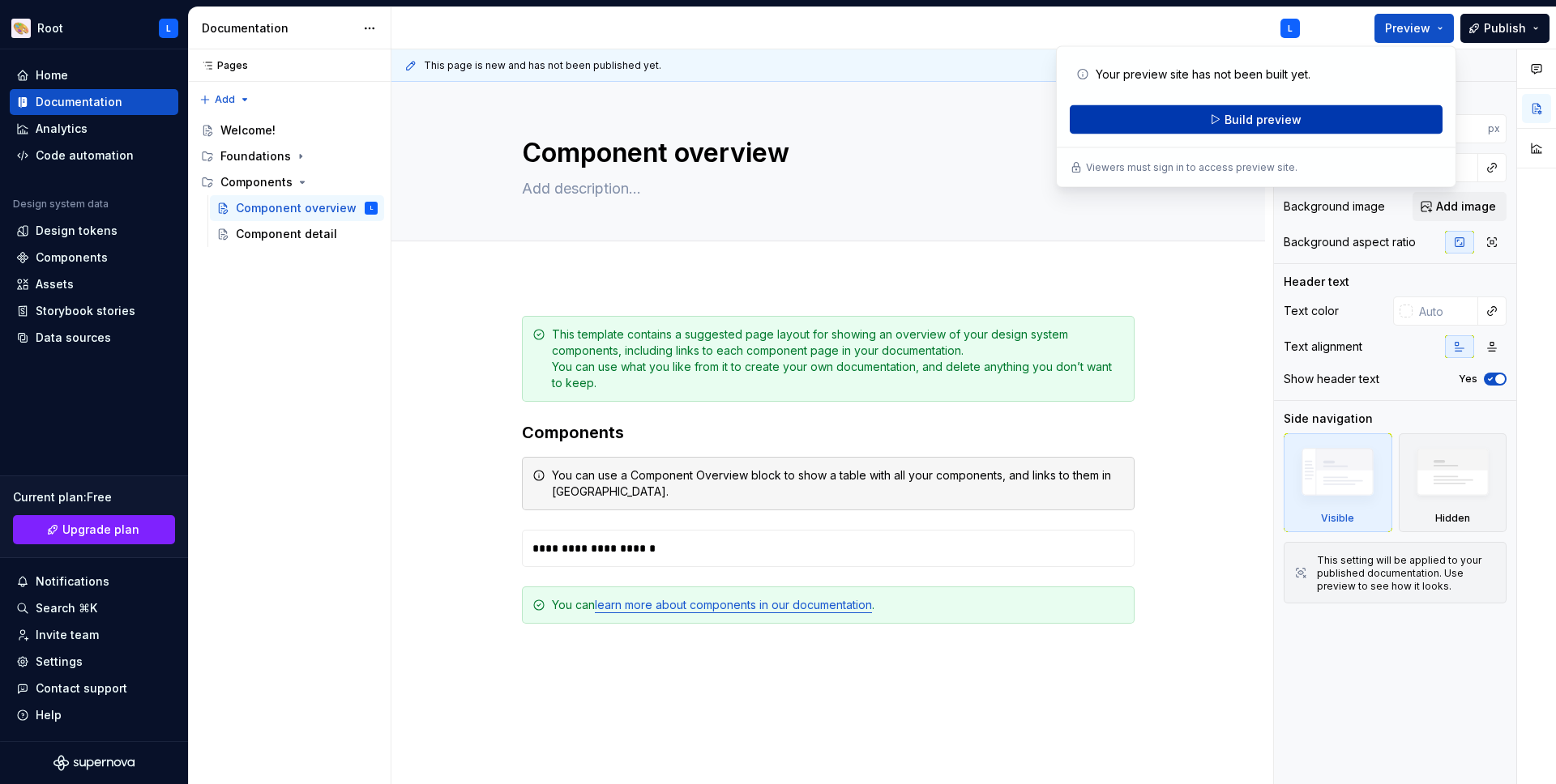
click at [1258, 112] on span "Build preview" at bounding box center [1262, 119] width 77 height 16
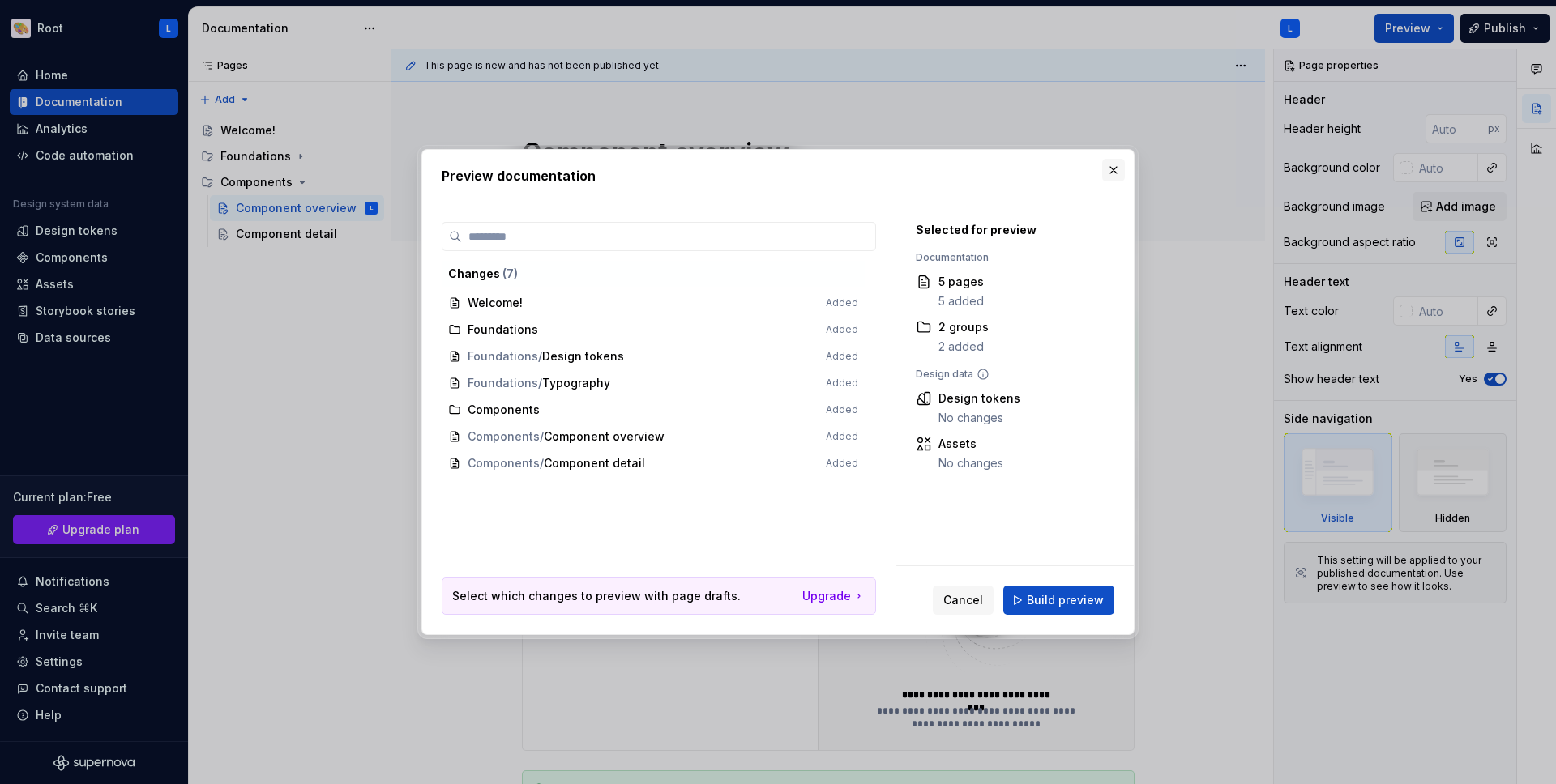
click at [1111, 171] on button "button" at bounding box center [1113, 169] width 22 height 22
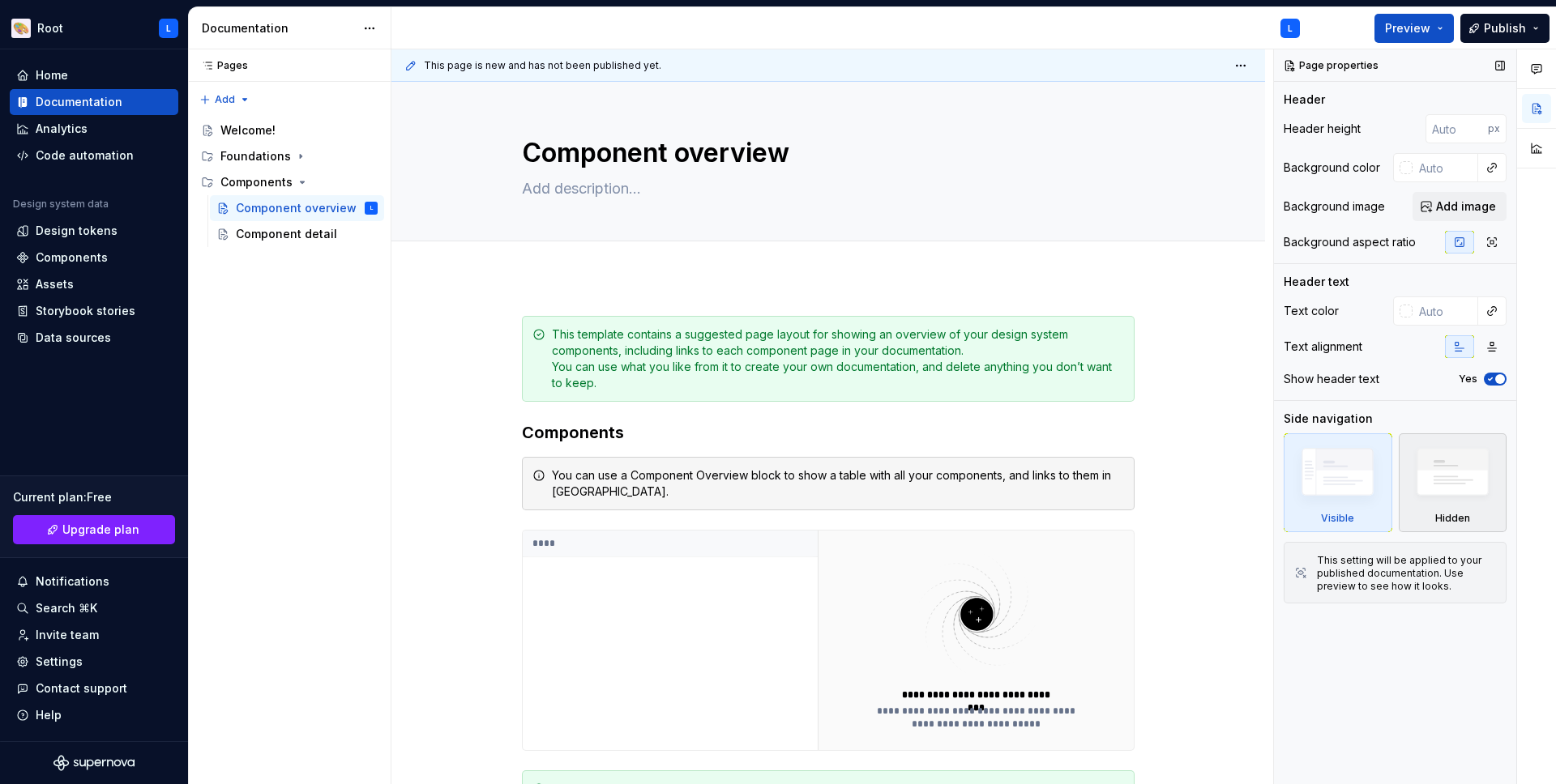
click at [1451, 471] on img at bounding box center [1452, 476] width 94 height 71
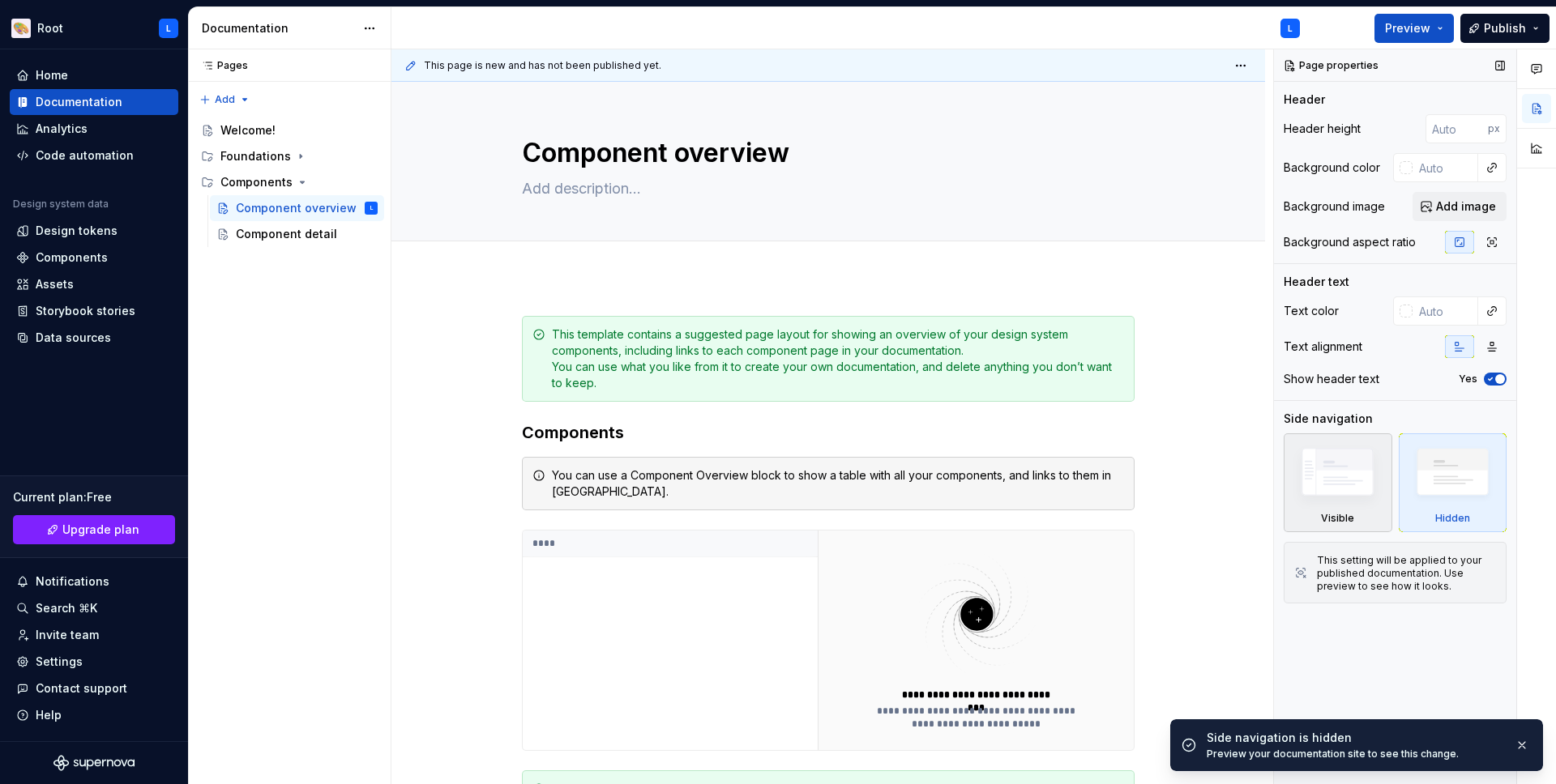
click at [1359, 468] on img at bounding box center [1336, 476] width 94 height 70
type textarea "*"
